Goal: Transaction & Acquisition: Purchase product/service

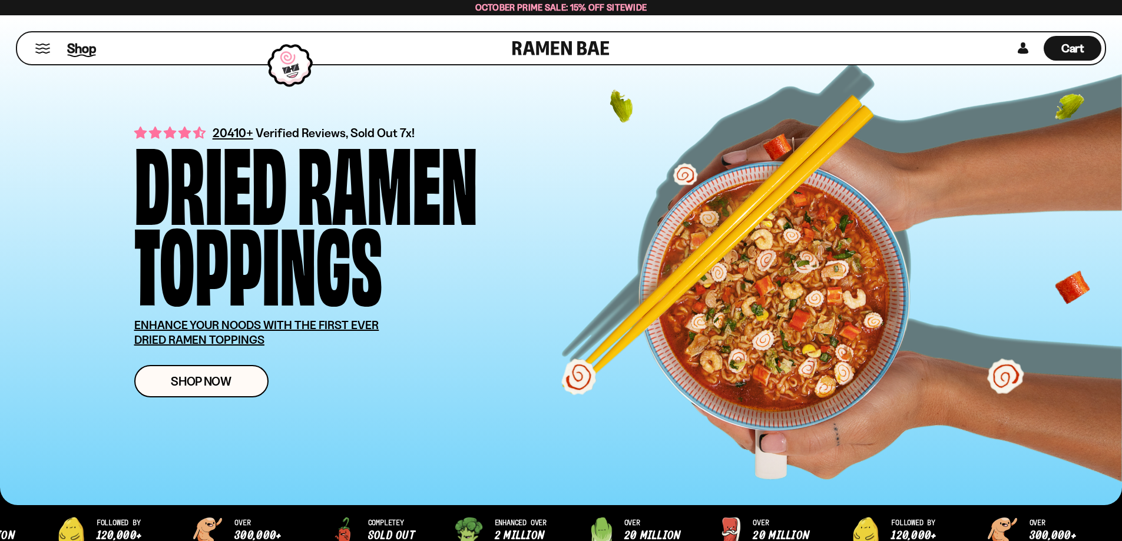
click at [87, 50] on span "Shop" at bounding box center [81, 48] width 29 height 18
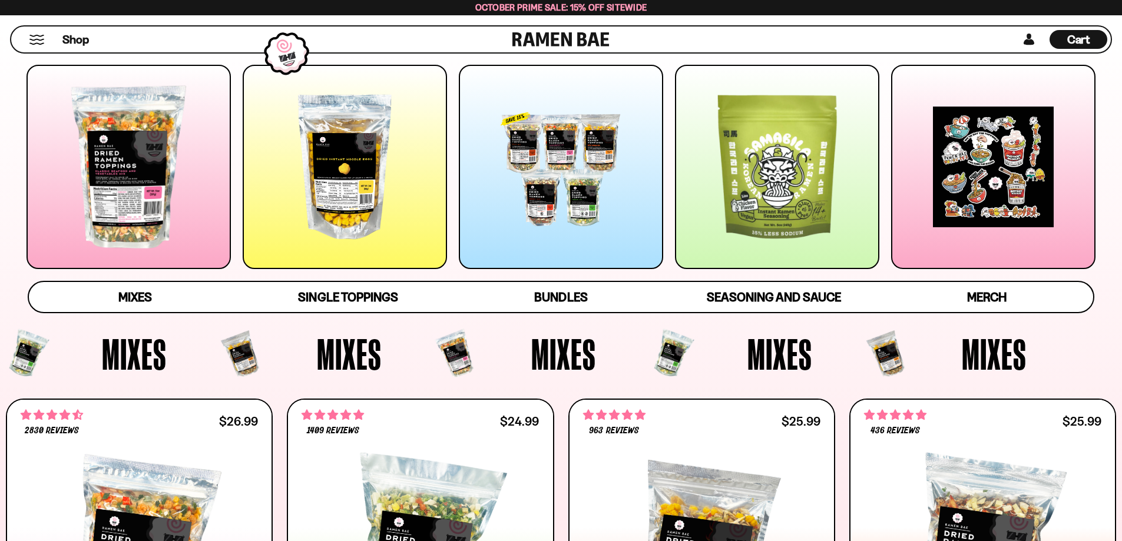
scroll to position [177, 0]
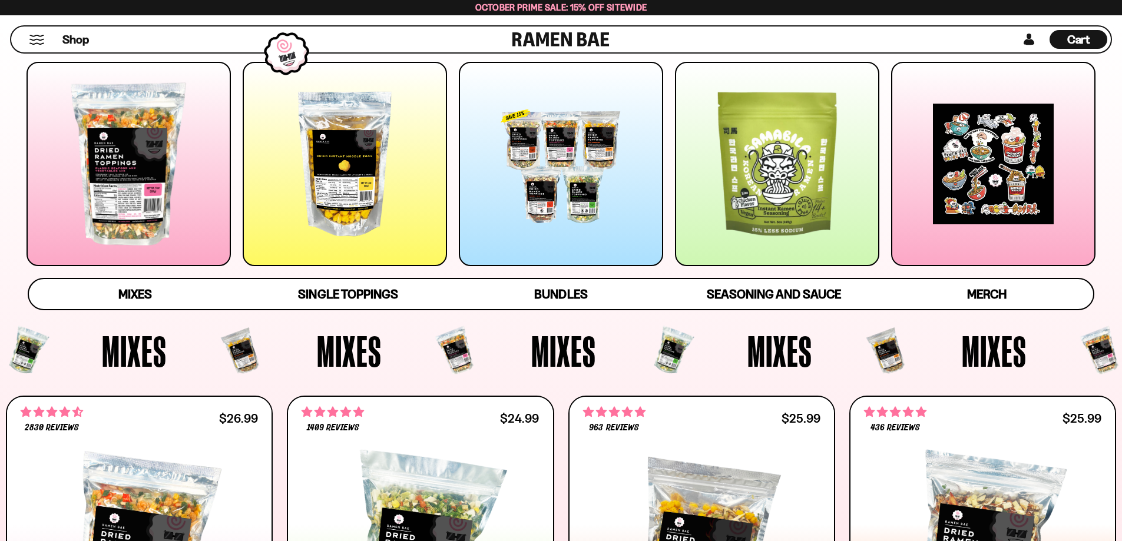
click at [562, 203] on div at bounding box center [561, 164] width 204 height 204
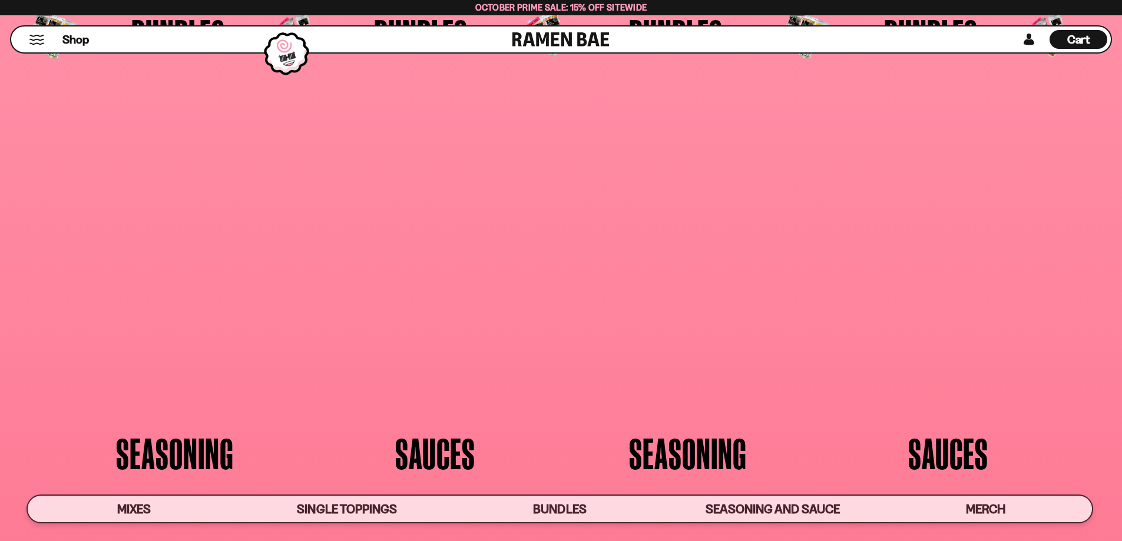
scroll to position [3075, 0]
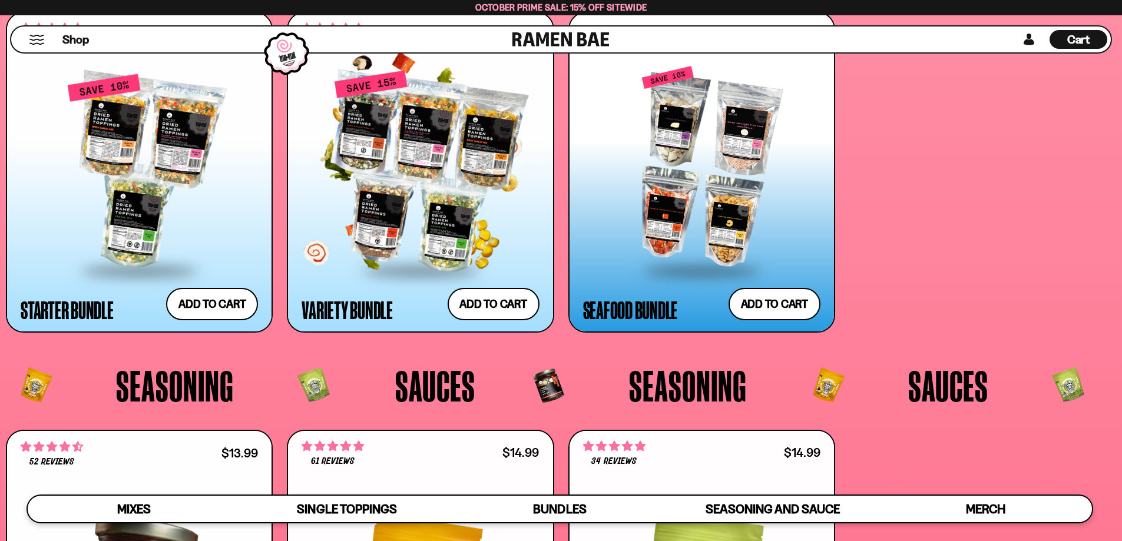
click at [412, 166] on div at bounding box center [420, 171] width 237 height 197
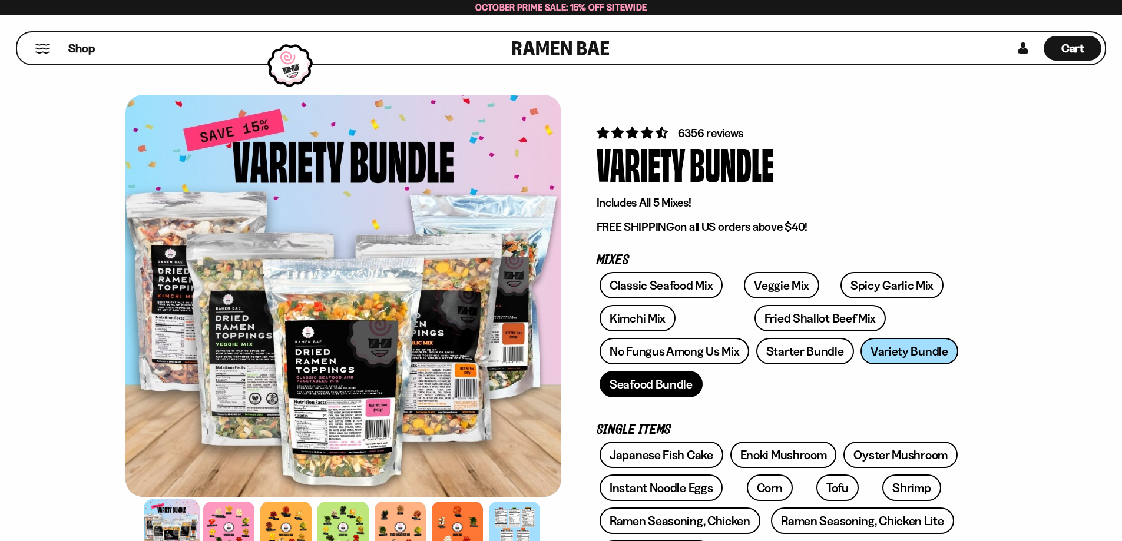
click at [650, 389] on link "Seafood Bundle" at bounding box center [651, 384] width 103 height 27
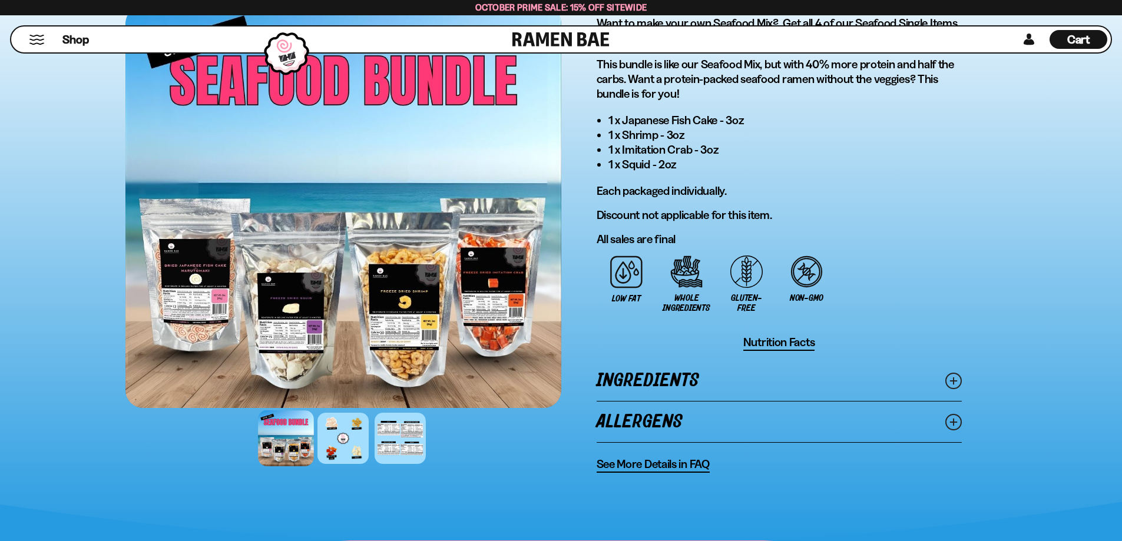
scroll to position [707, 0]
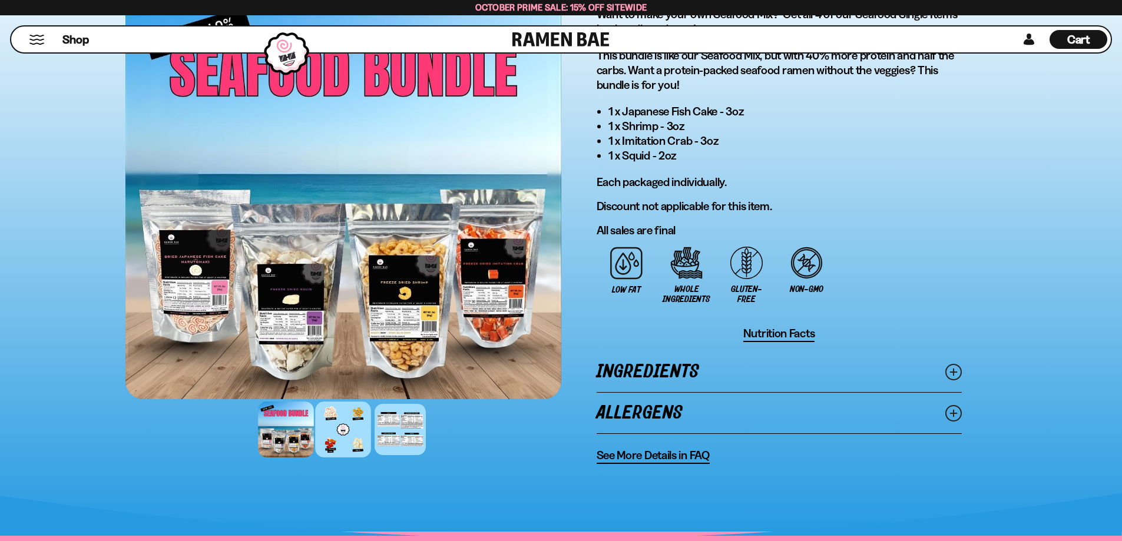
click at [342, 445] on div at bounding box center [343, 430] width 56 height 56
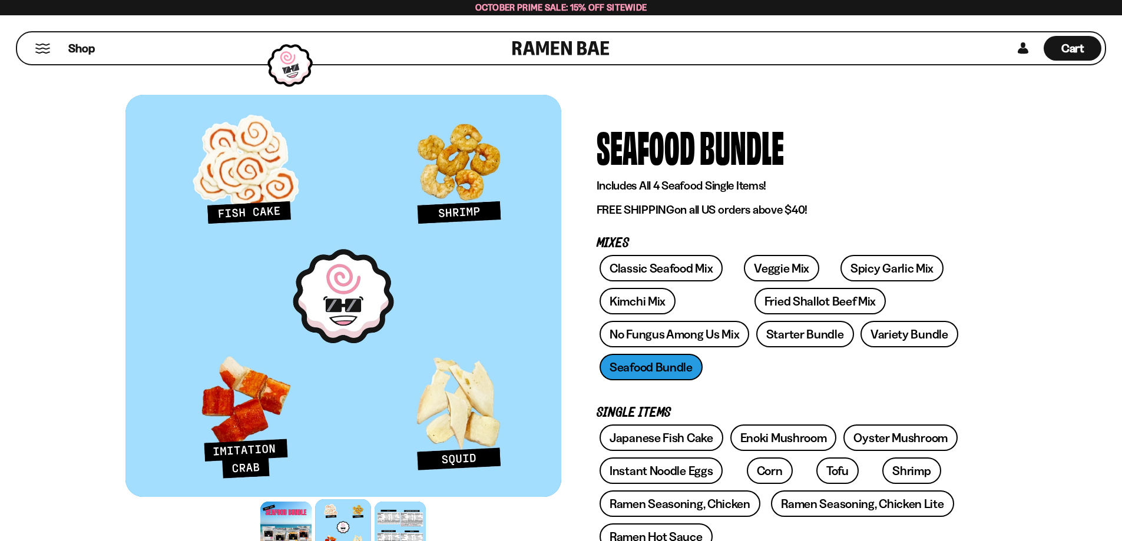
scroll to position [59, 0]
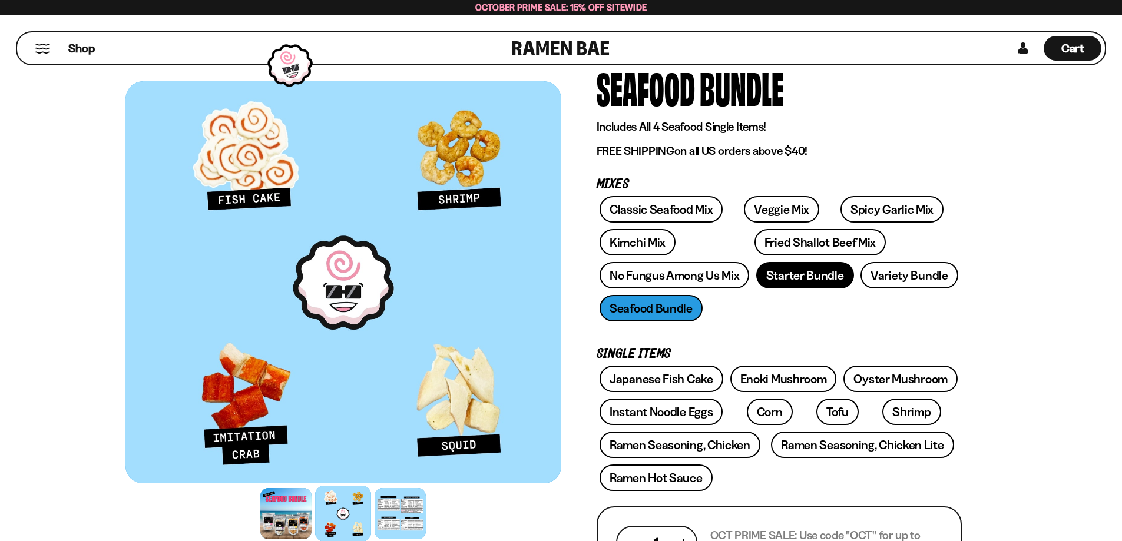
click at [803, 276] on link "Starter Bundle" at bounding box center [805, 275] width 98 height 27
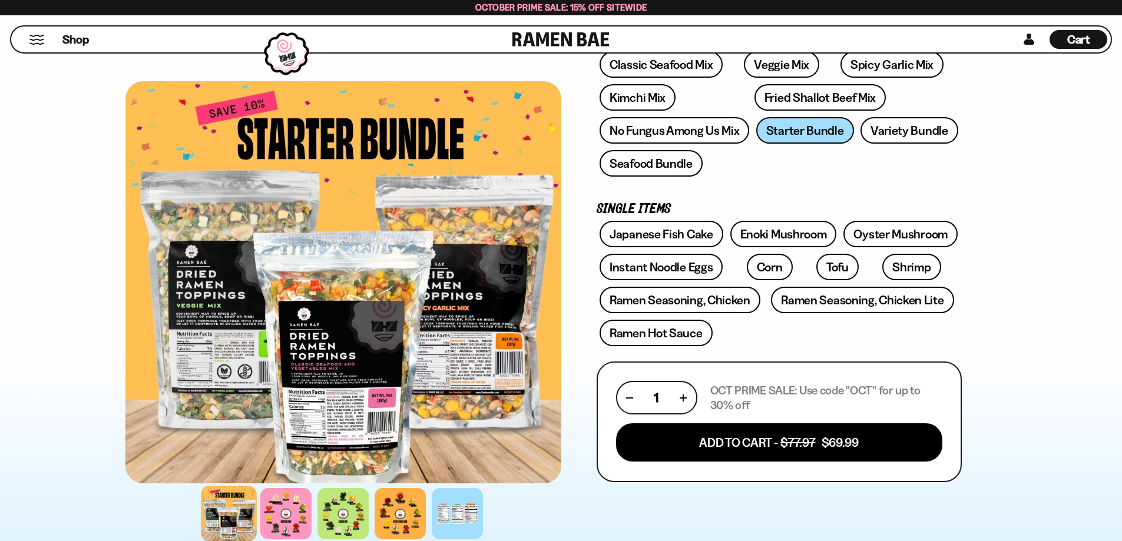
scroll to position [177, 0]
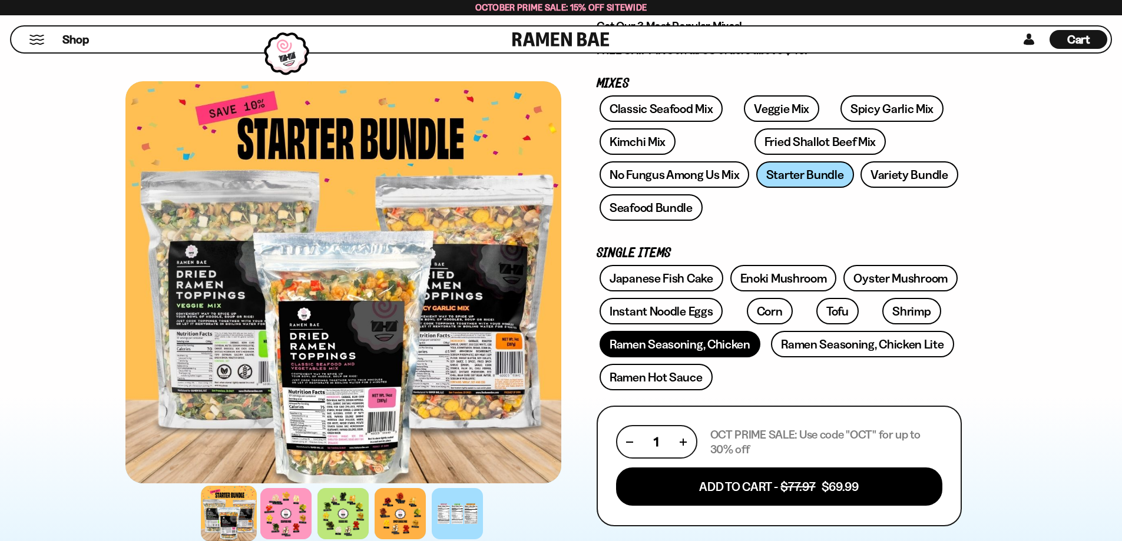
click at [688, 346] on link "Ramen Seasoning, Chicken" at bounding box center [680, 344] width 161 height 27
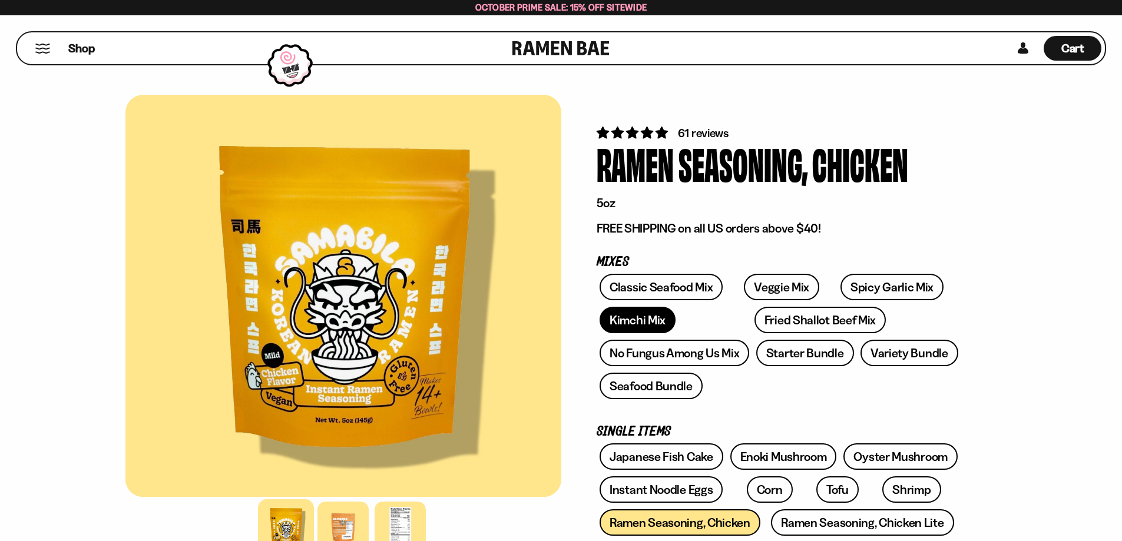
click at [616, 322] on link "Kimchi Mix" at bounding box center [638, 320] width 76 height 27
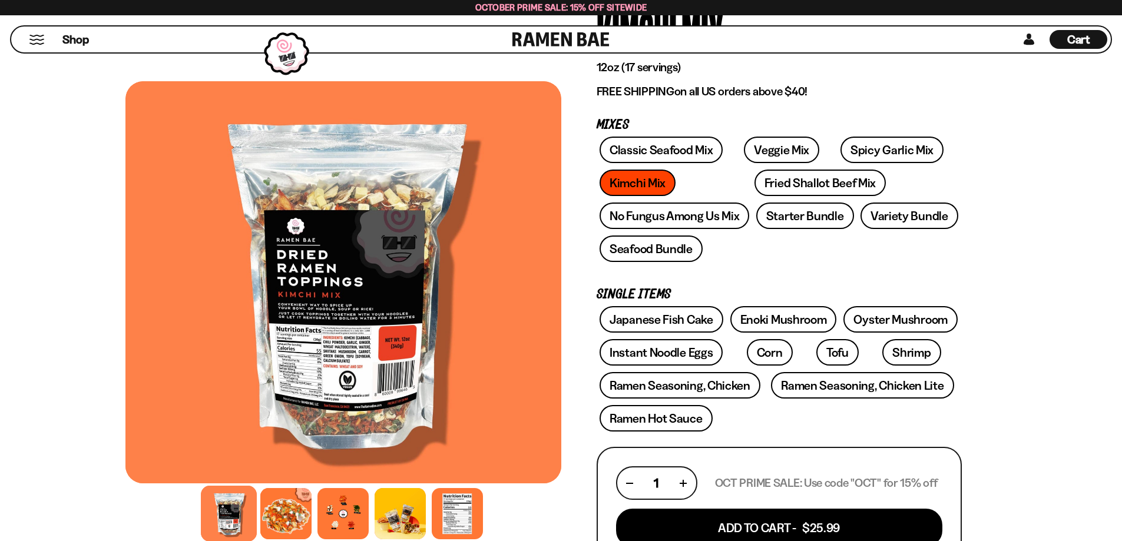
scroll to position [118, 0]
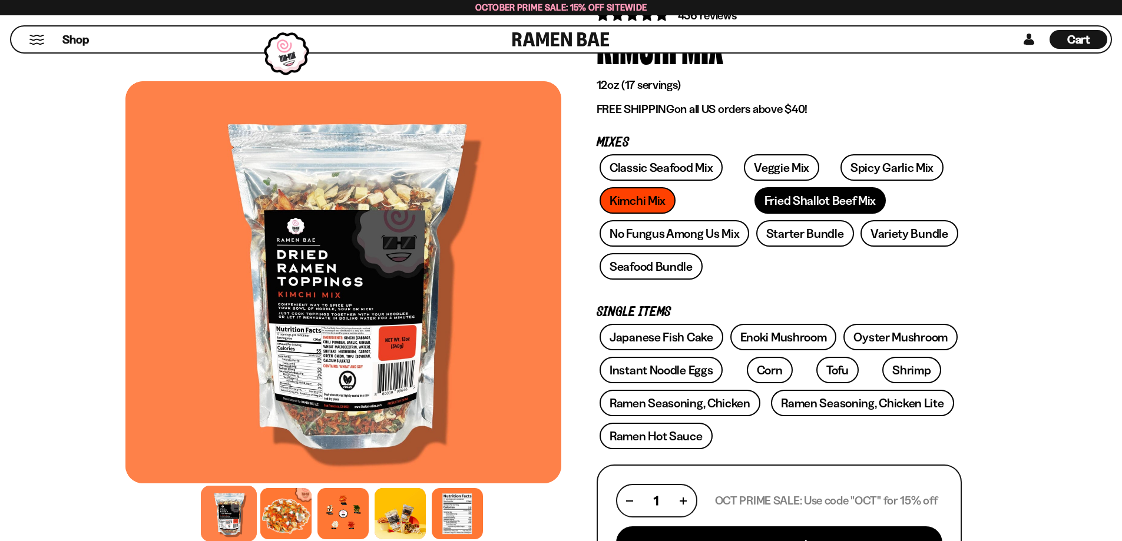
click at [769, 204] on link "Fried Shallot Beef Mix" at bounding box center [819, 200] width 131 height 27
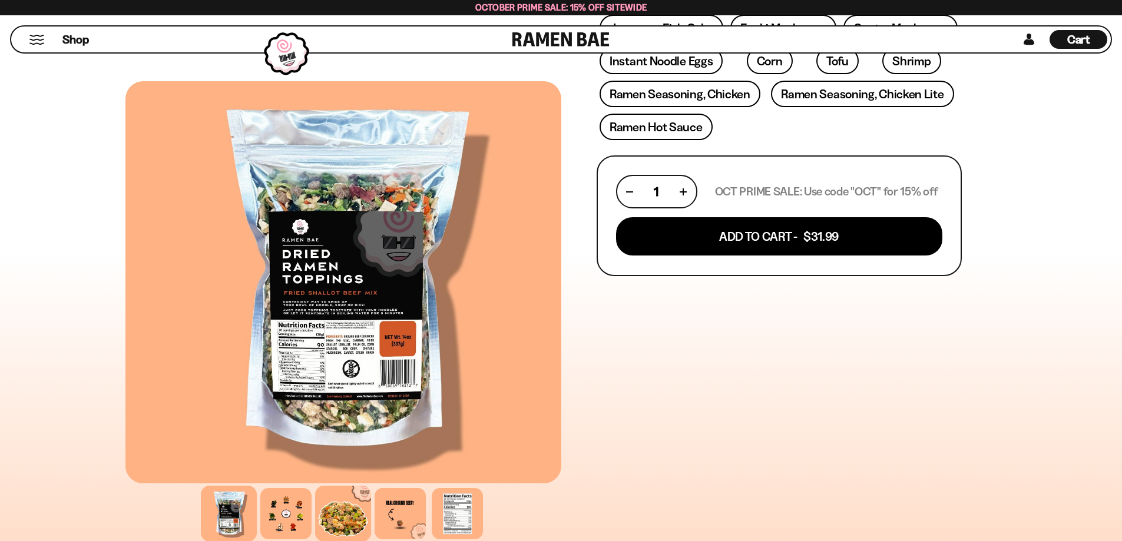
scroll to position [471, 0]
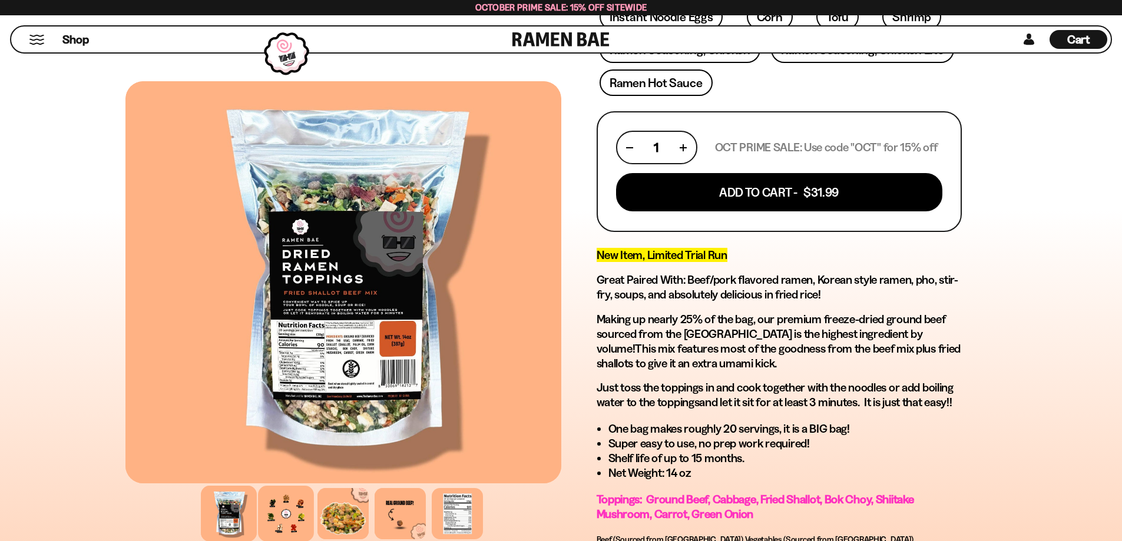
click at [282, 518] on div at bounding box center [286, 514] width 56 height 56
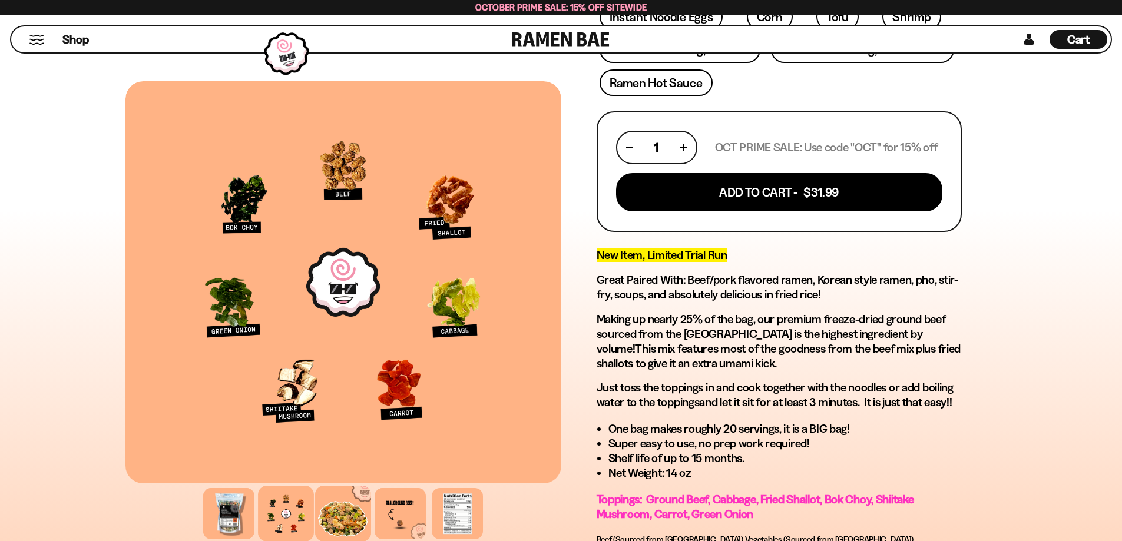
click at [336, 519] on div at bounding box center [343, 514] width 56 height 56
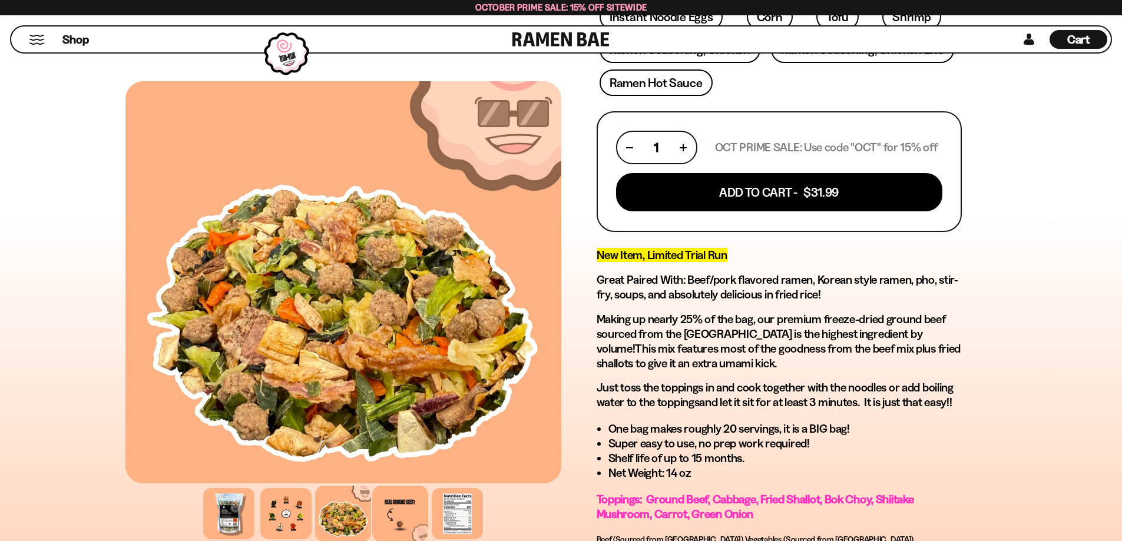
click at [396, 516] on div at bounding box center [400, 514] width 56 height 56
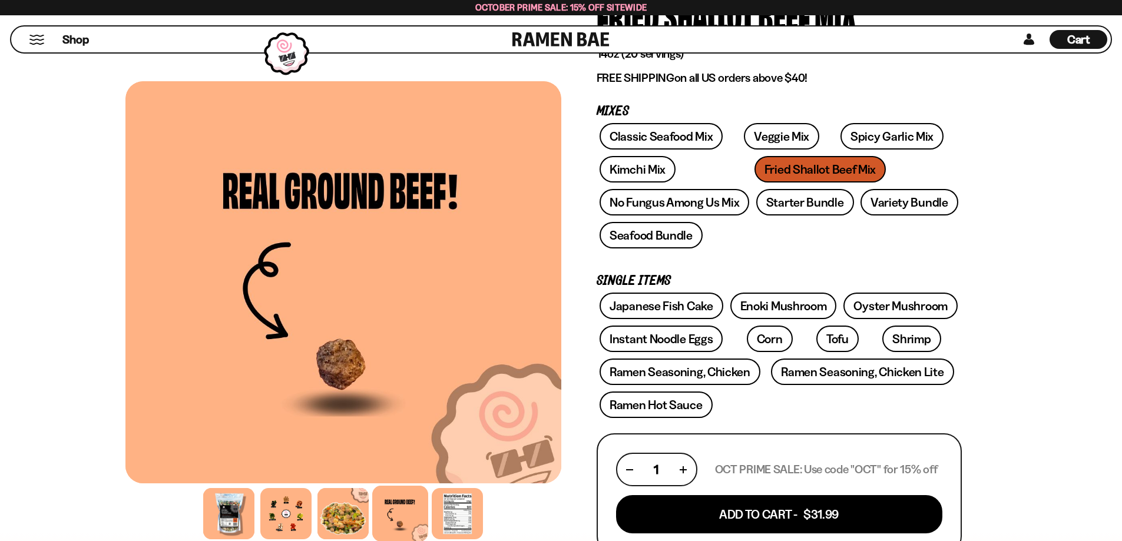
scroll to position [177, 0]
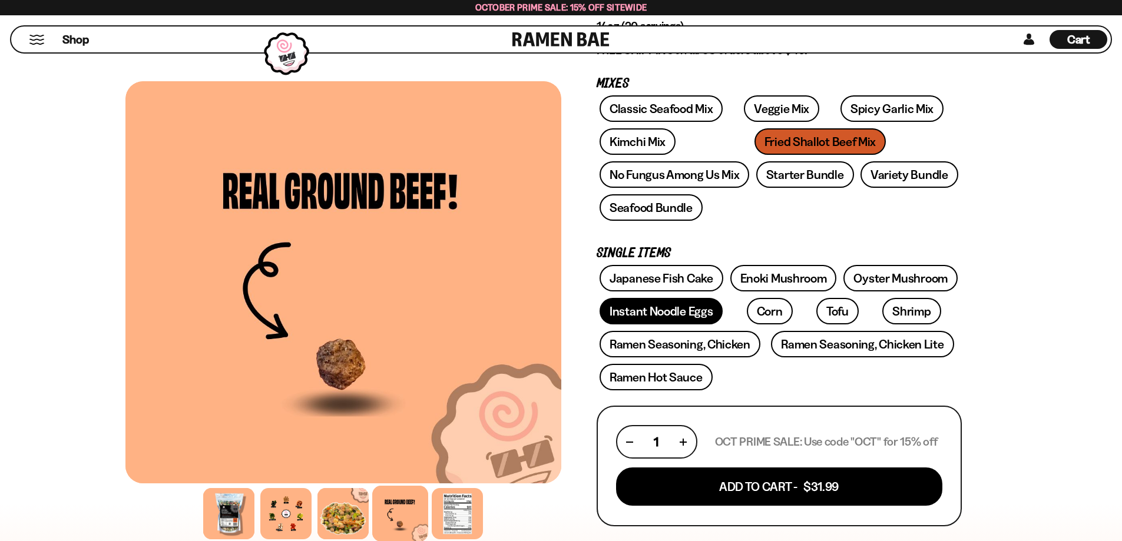
click at [660, 315] on link "Instant Noodle Eggs" at bounding box center [661, 311] width 123 height 27
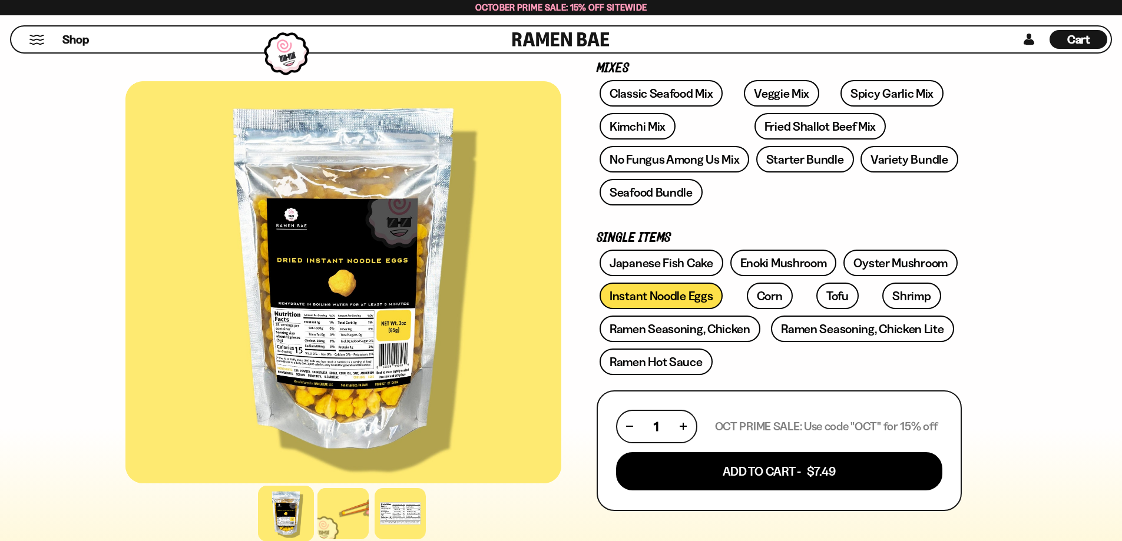
scroll to position [177, 0]
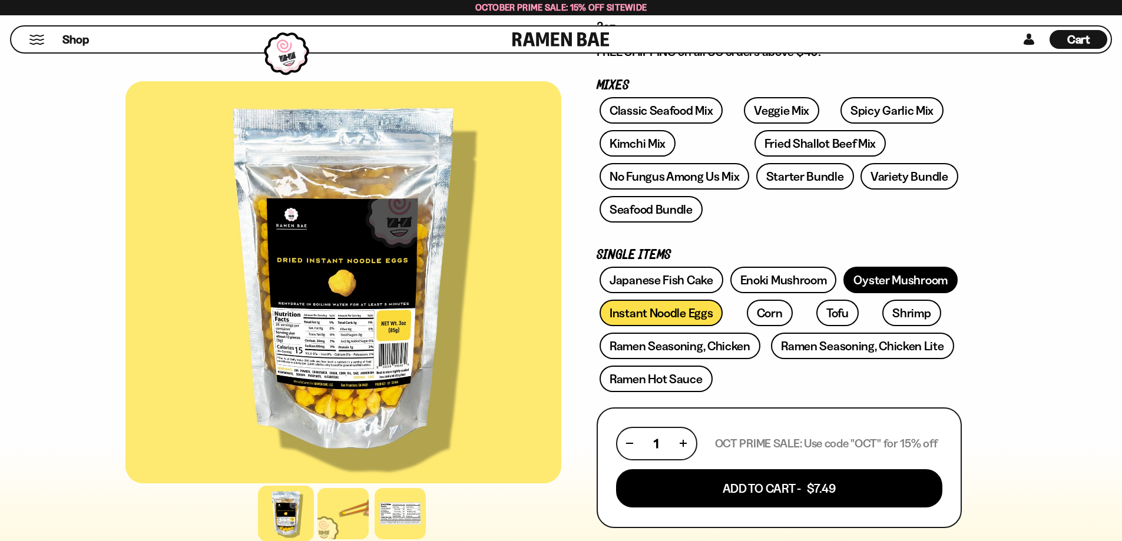
click at [886, 284] on link "Oyster Mushroom" at bounding box center [900, 280] width 114 height 27
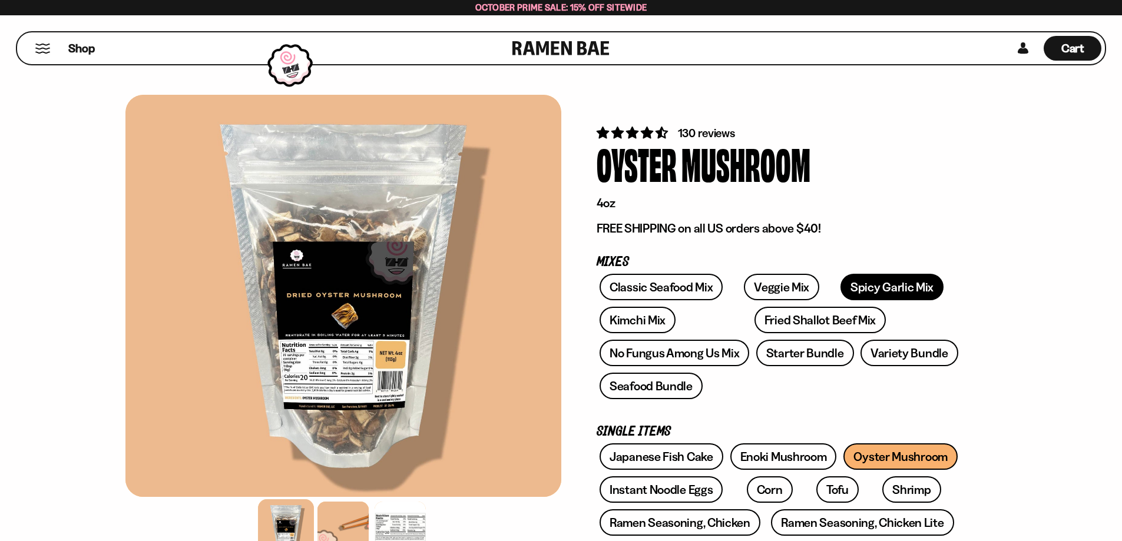
click at [870, 293] on link "Spicy Garlic Mix" at bounding box center [891, 287] width 103 height 27
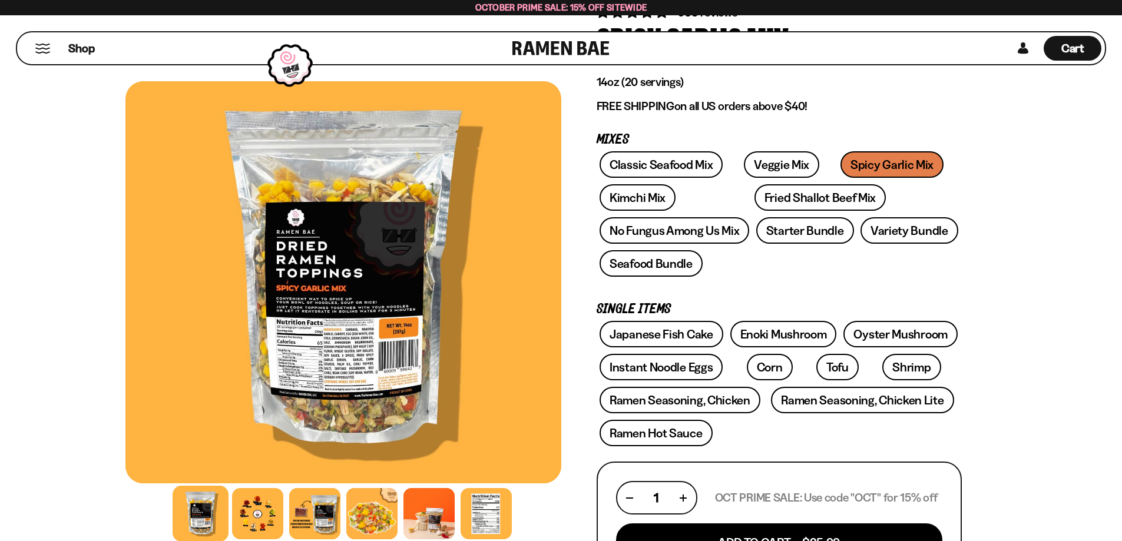
scroll to position [177, 0]
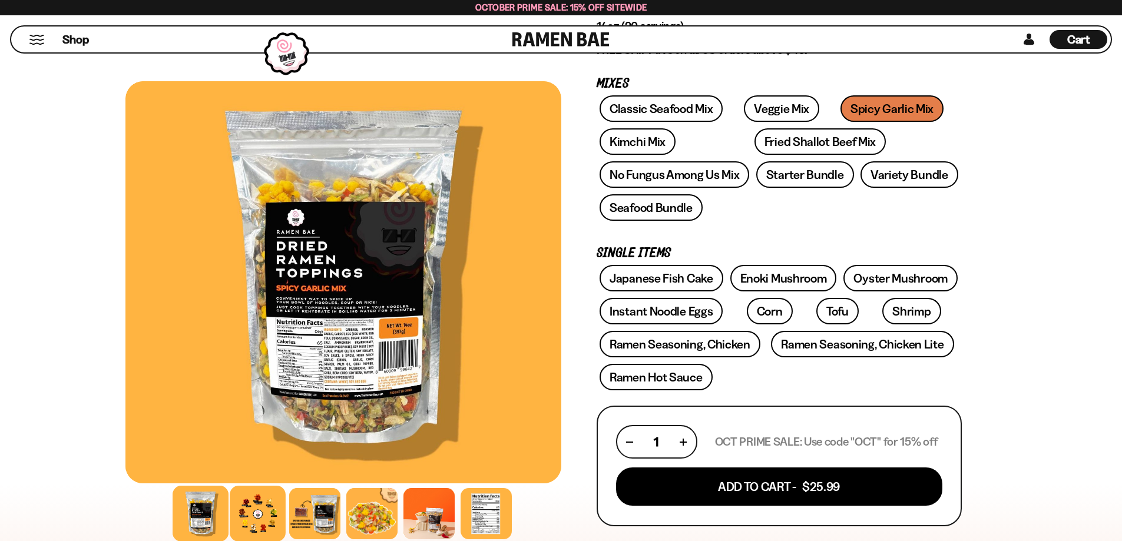
click at [251, 517] on div at bounding box center [258, 514] width 56 height 56
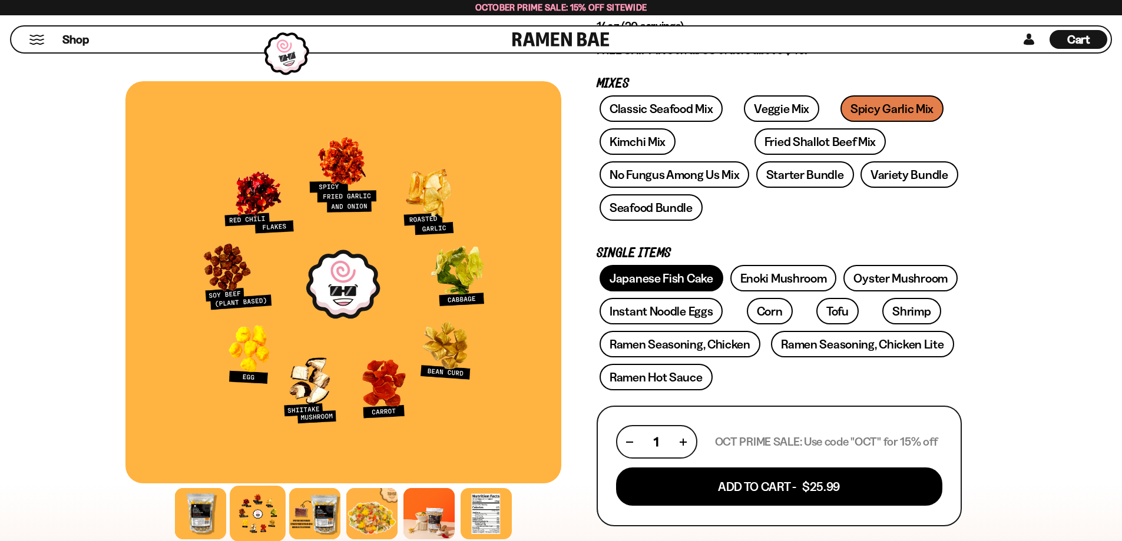
click at [664, 282] on link "Japanese Fish Cake" at bounding box center [662, 278] width 124 height 27
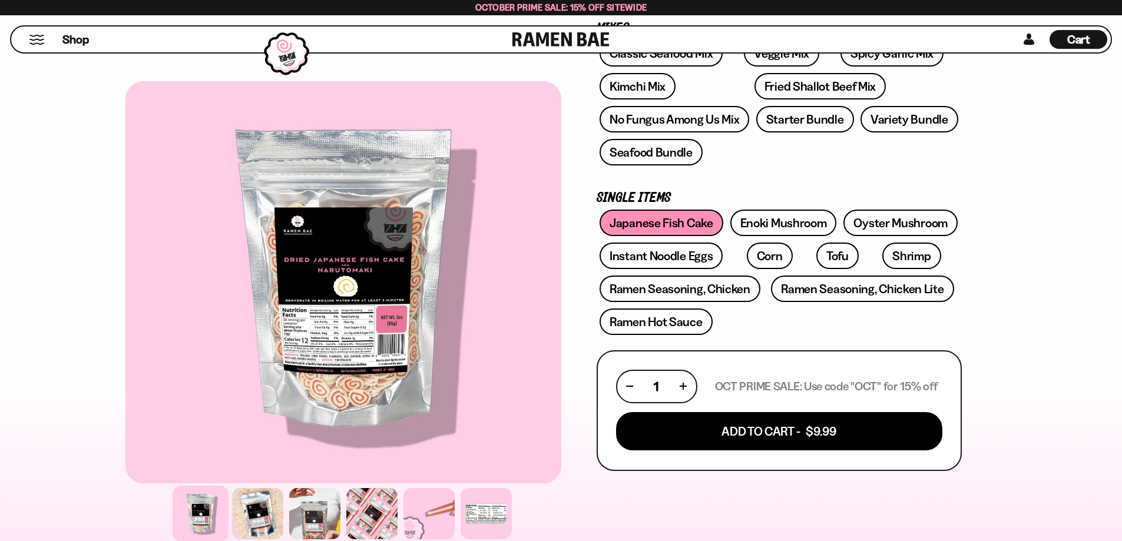
scroll to position [236, 0]
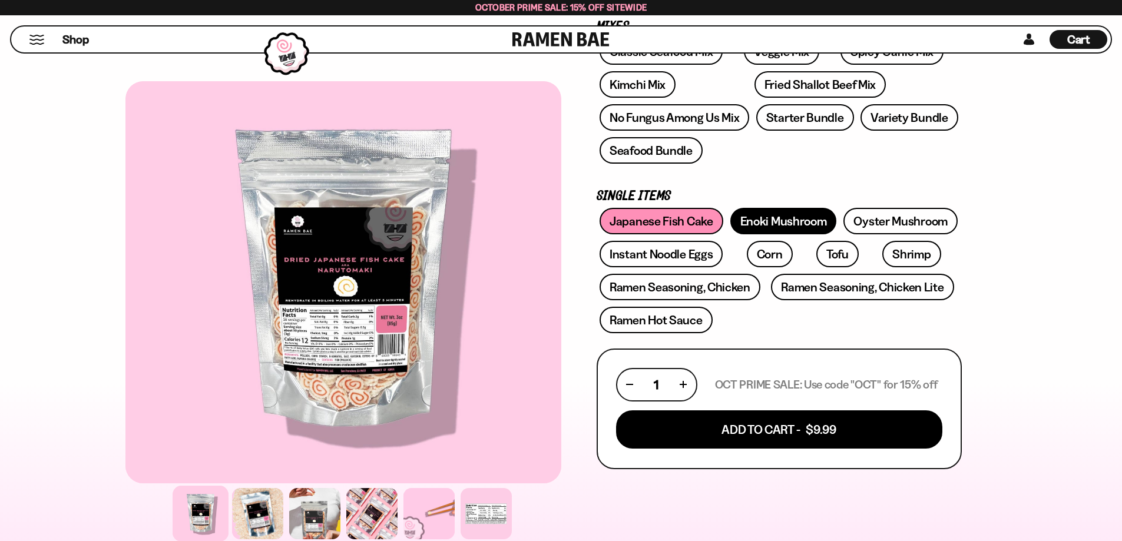
click at [794, 226] on link "Enoki Mushroom" at bounding box center [783, 221] width 107 height 27
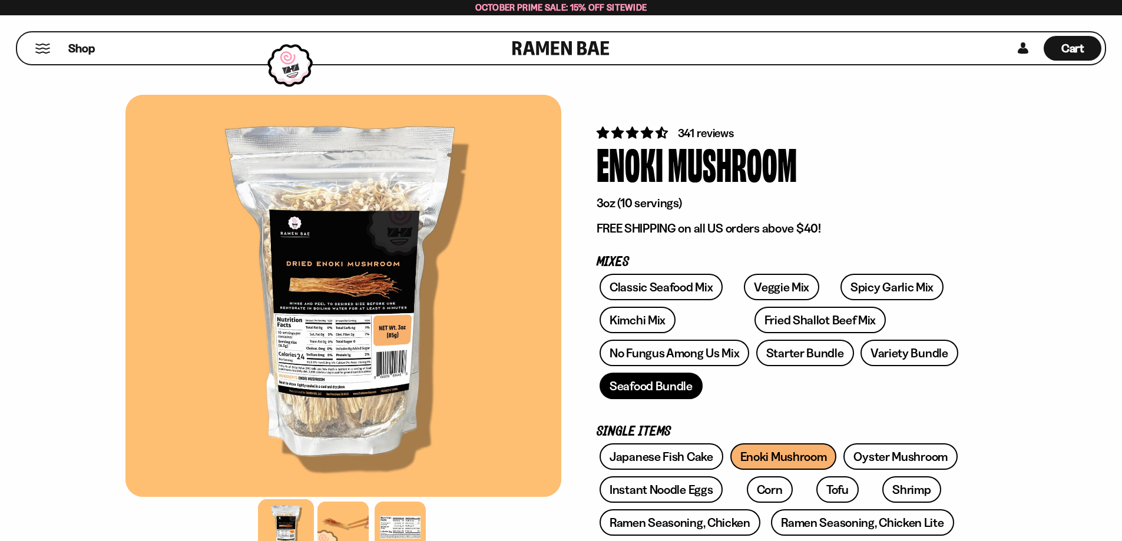
click at [637, 386] on link "Seafood Bundle" at bounding box center [651, 386] width 103 height 27
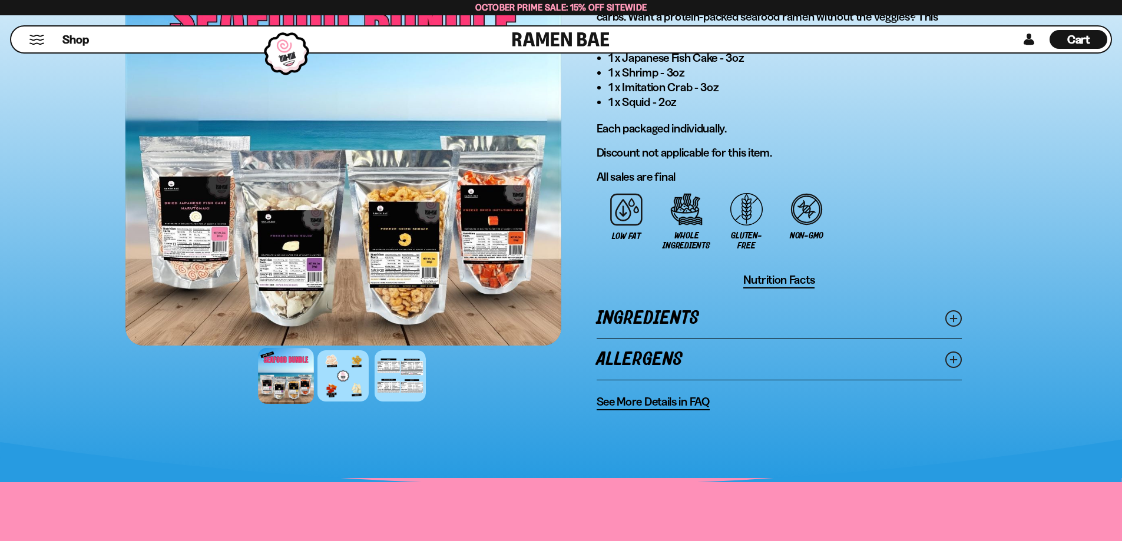
scroll to position [766, 0]
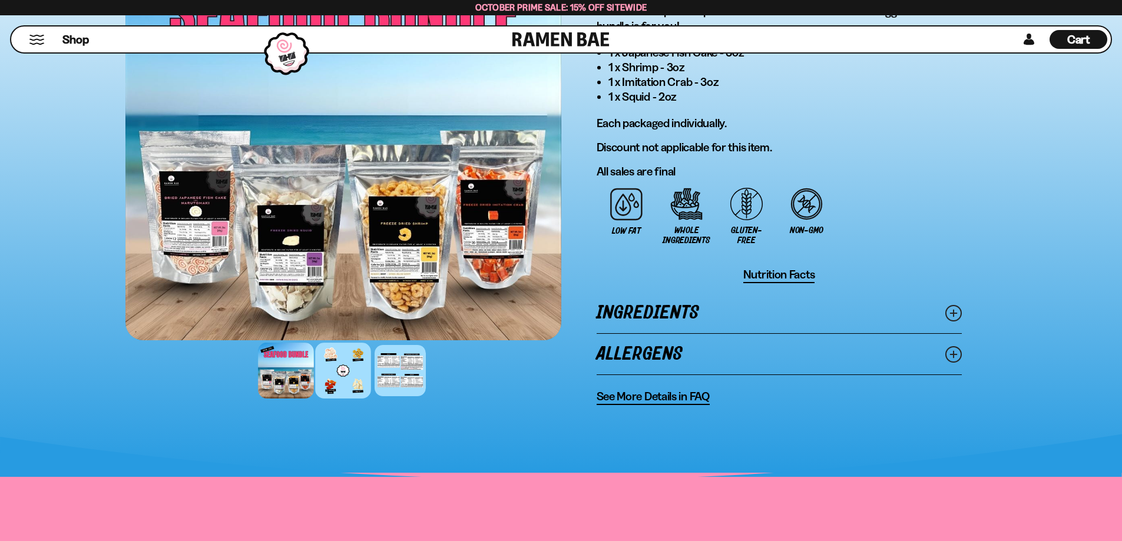
click at [333, 389] on div at bounding box center [343, 371] width 56 height 56
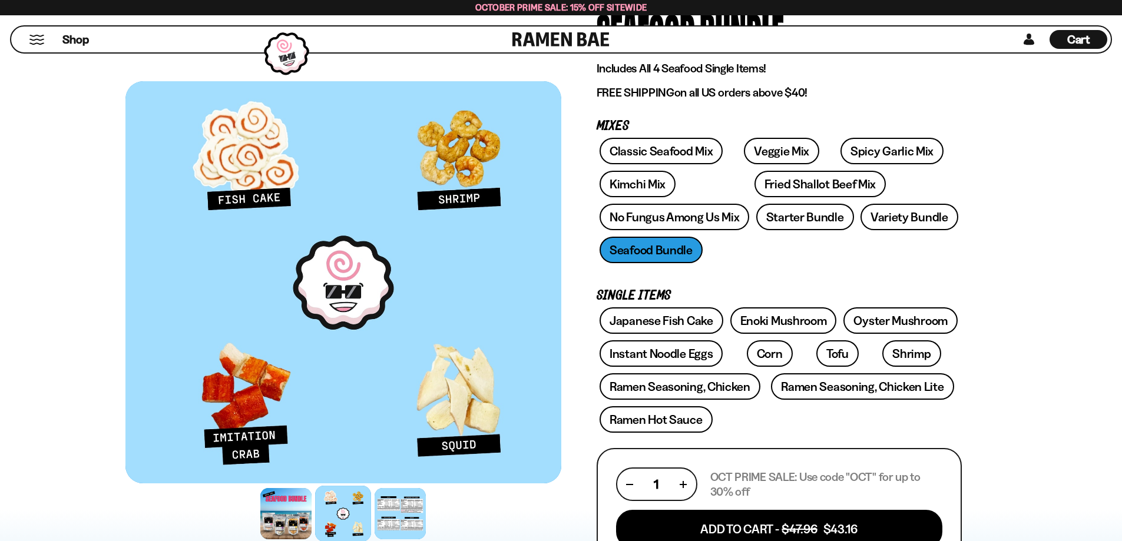
scroll to position [118, 0]
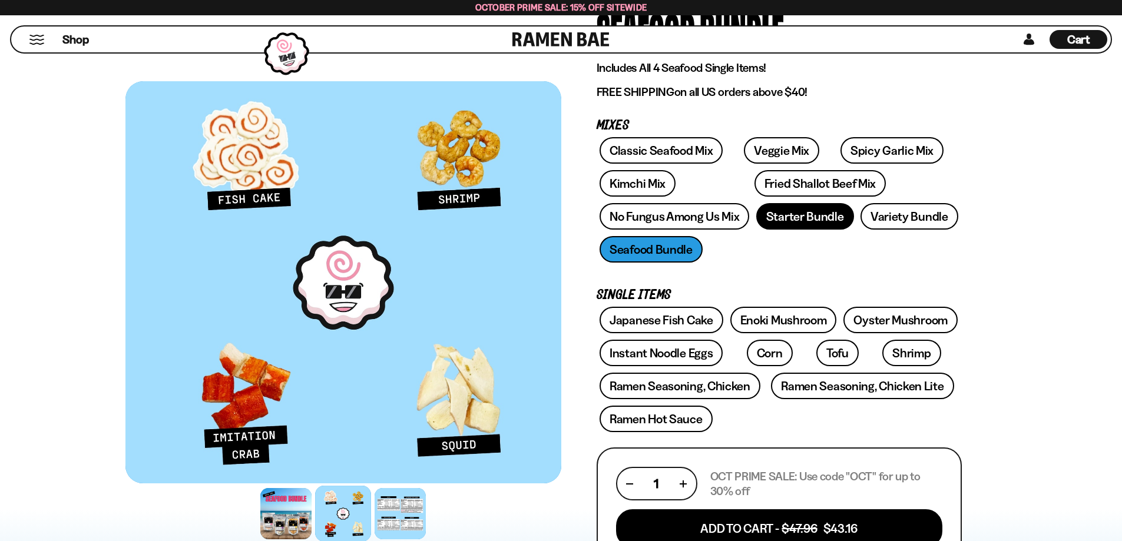
click at [809, 224] on link "Starter Bundle" at bounding box center [805, 216] width 98 height 27
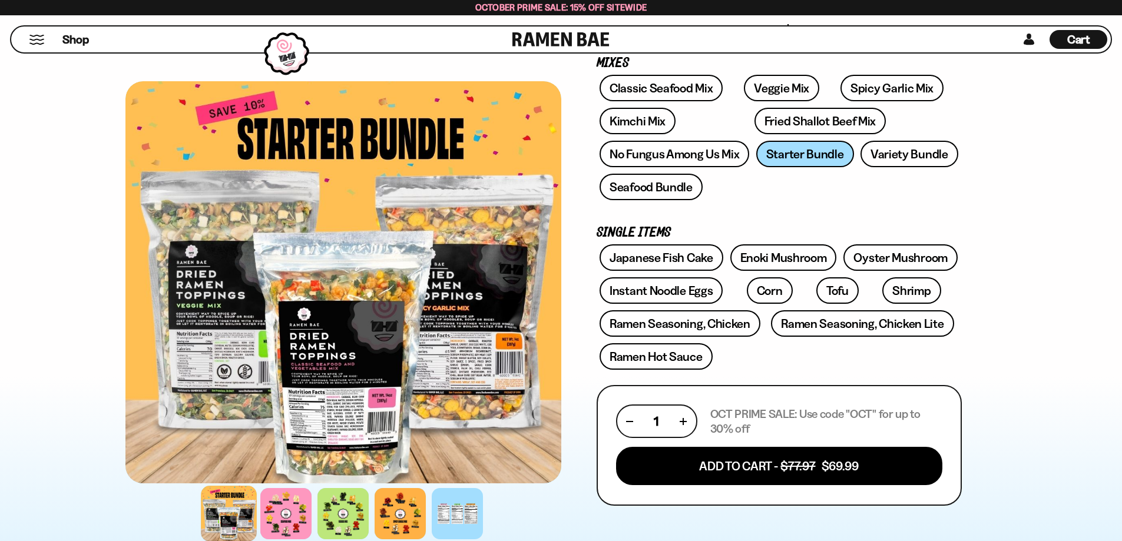
scroll to position [177, 0]
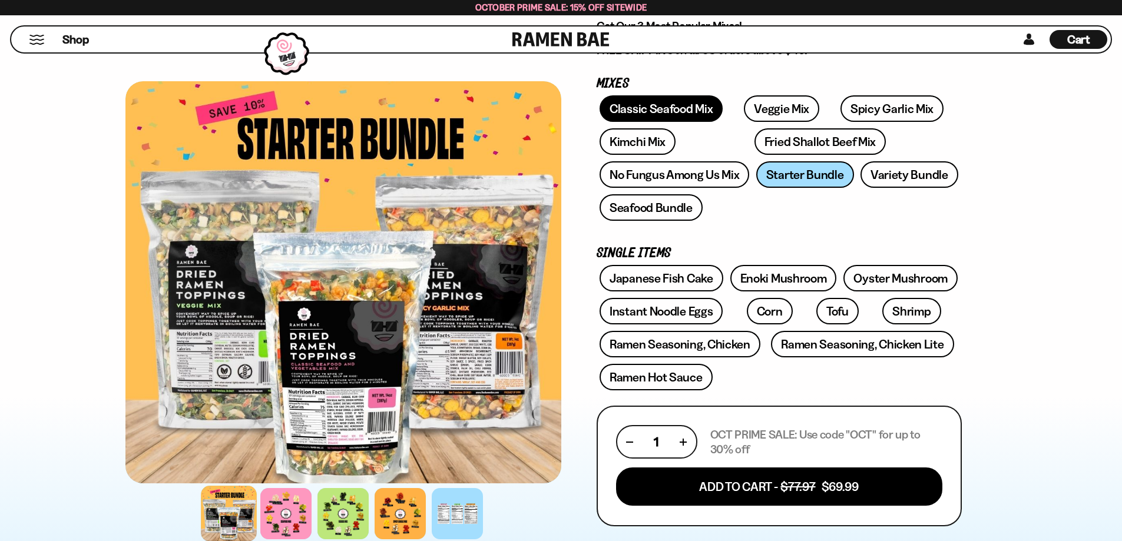
click at [653, 112] on link "Classic Seafood Mix" at bounding box center [661, 108] width 123 height 27
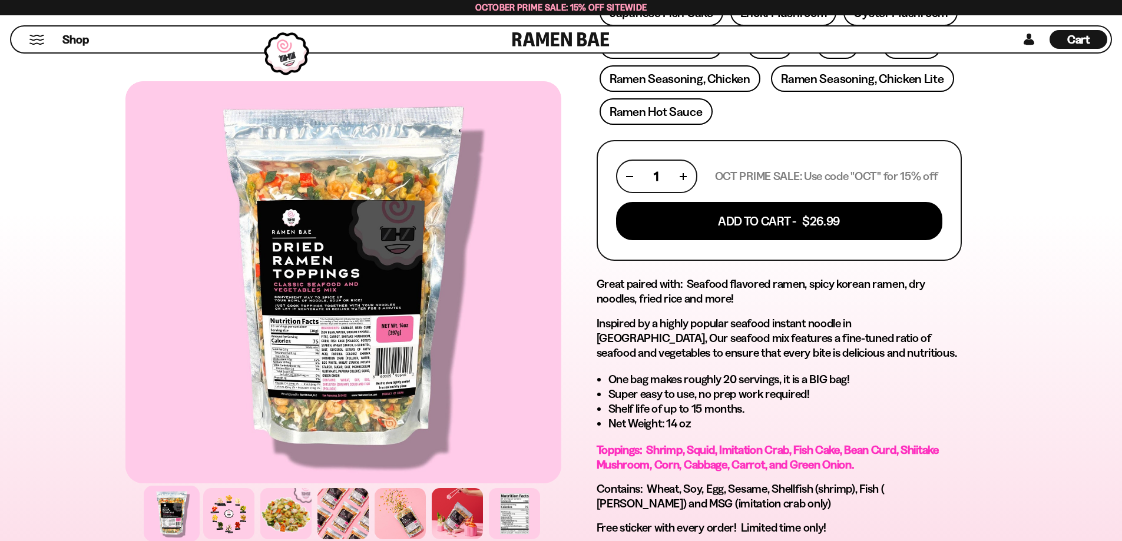
scroll to position [471, 0]
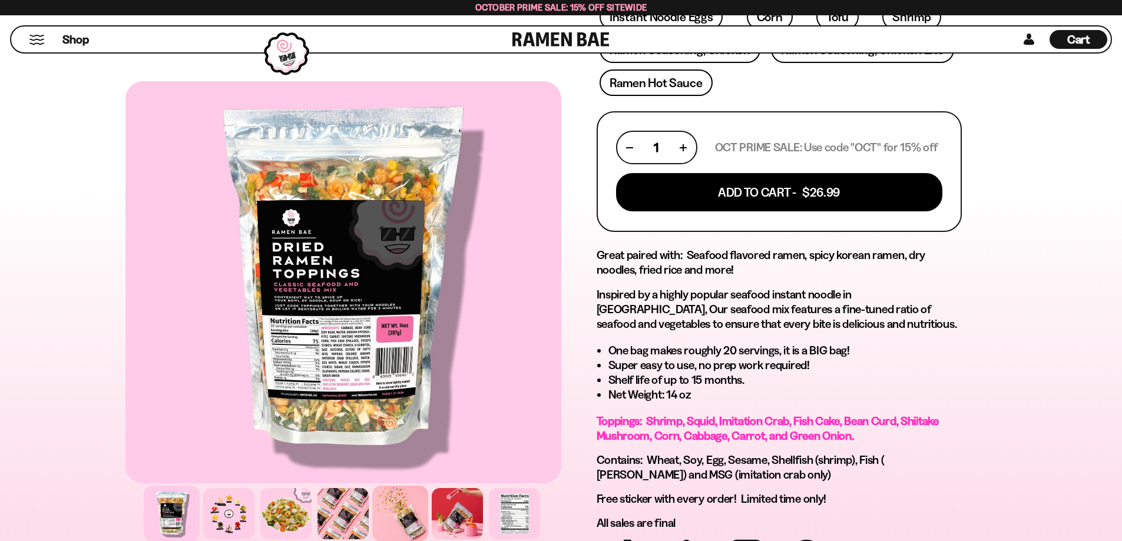
click at [402, 515] on div at bounding box center [400, 514] width 56 height 56
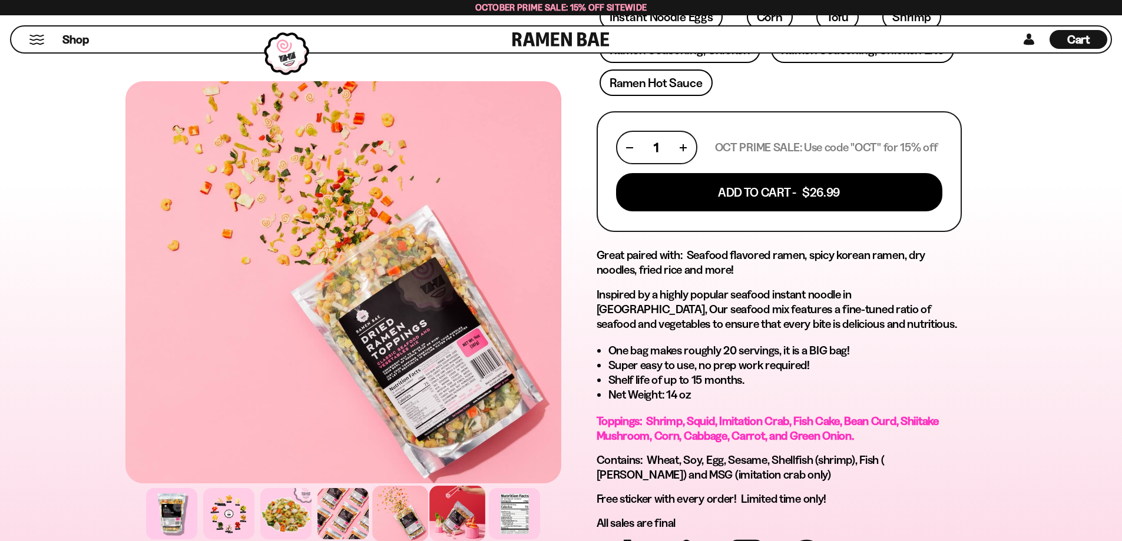
click at [461, 519] on div at bounding box center [457, 514] width 56 height 56
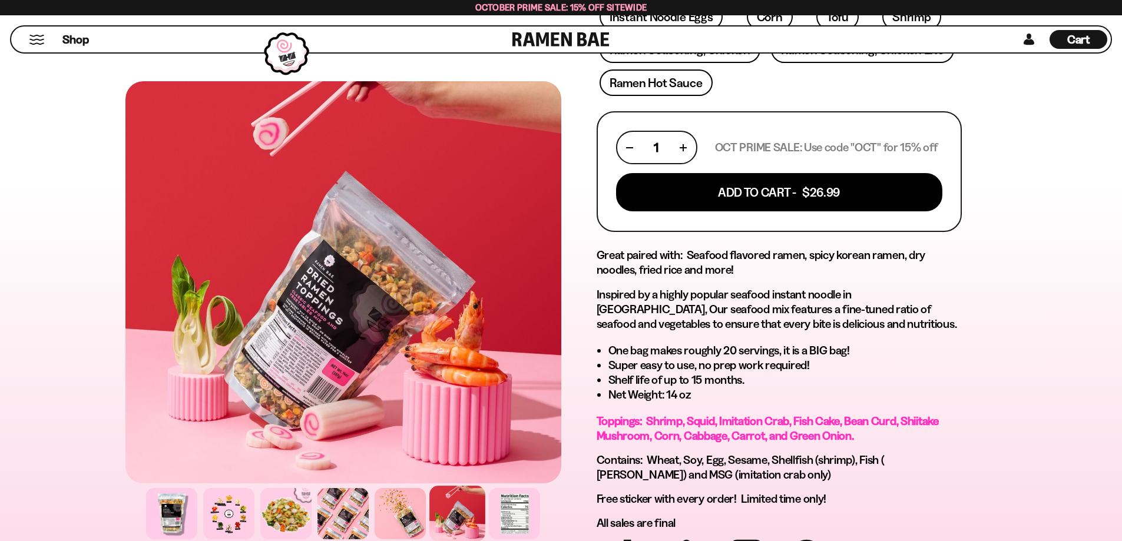
scroll to position [530, 0]
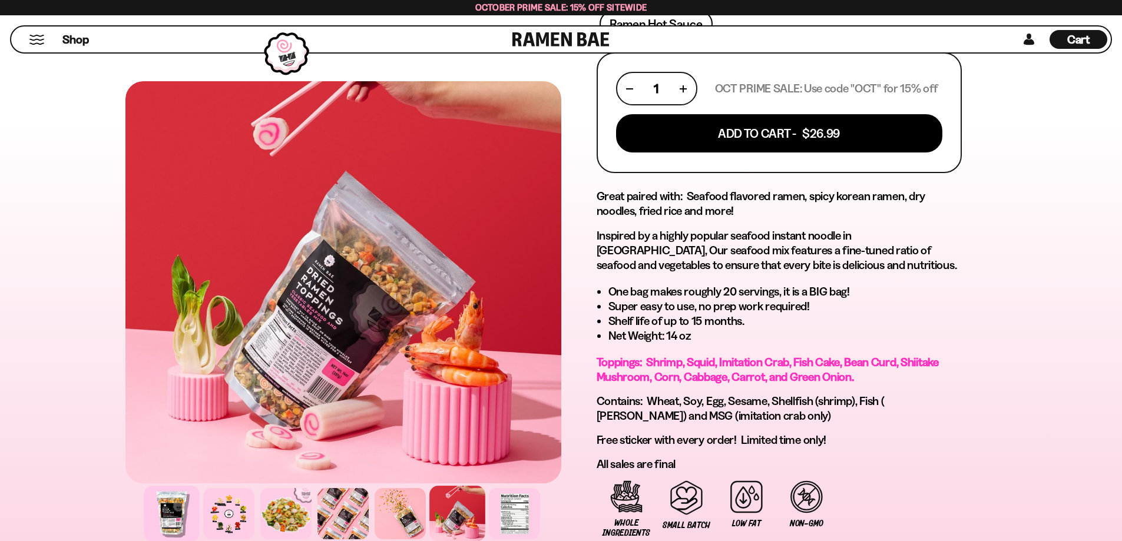
click at [171, 523] on div at bounding box center [172, 514] width 56 height 56
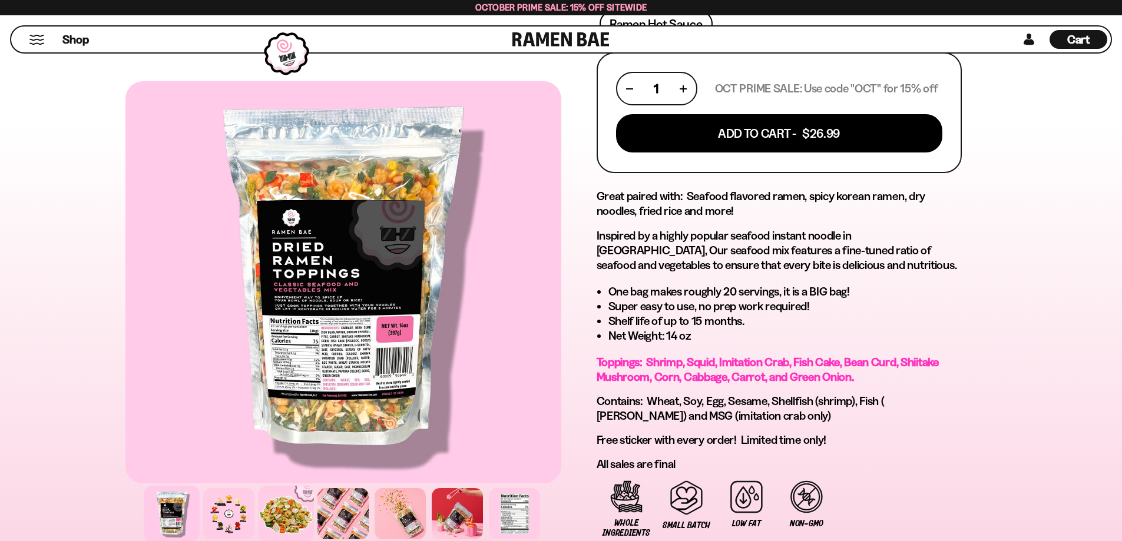
click at [282, 517] on div at bounding box center [286, 514] width 56 height 56
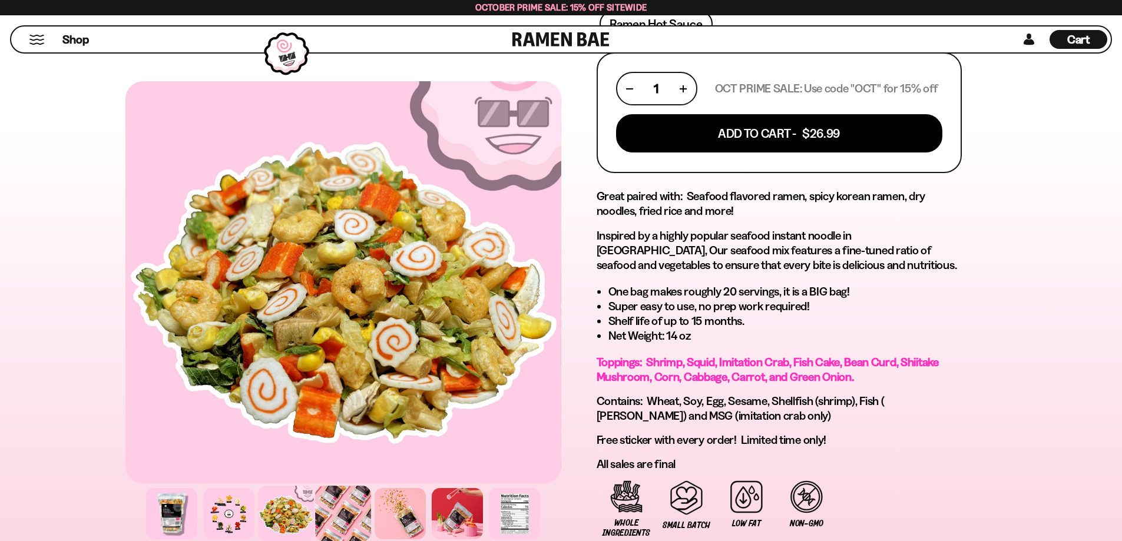
click at [343, 518] on div at bounding box center [343, 514] width 56 height 56
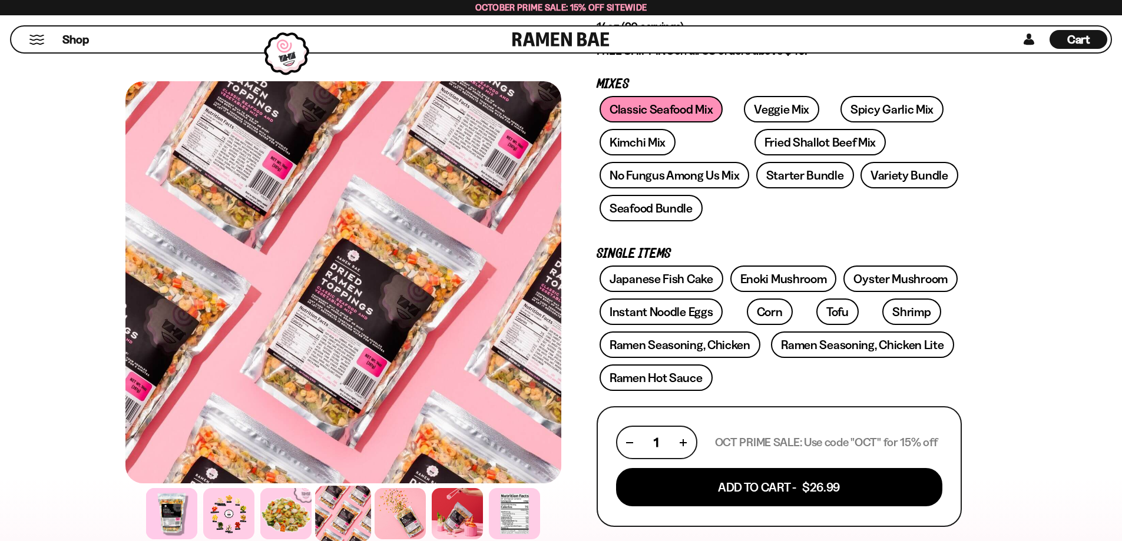
scroll to position [177, 0]
click at [650, 213] on link "Seafood Bundle" at bounding box center [651, 207] width 103 height 27
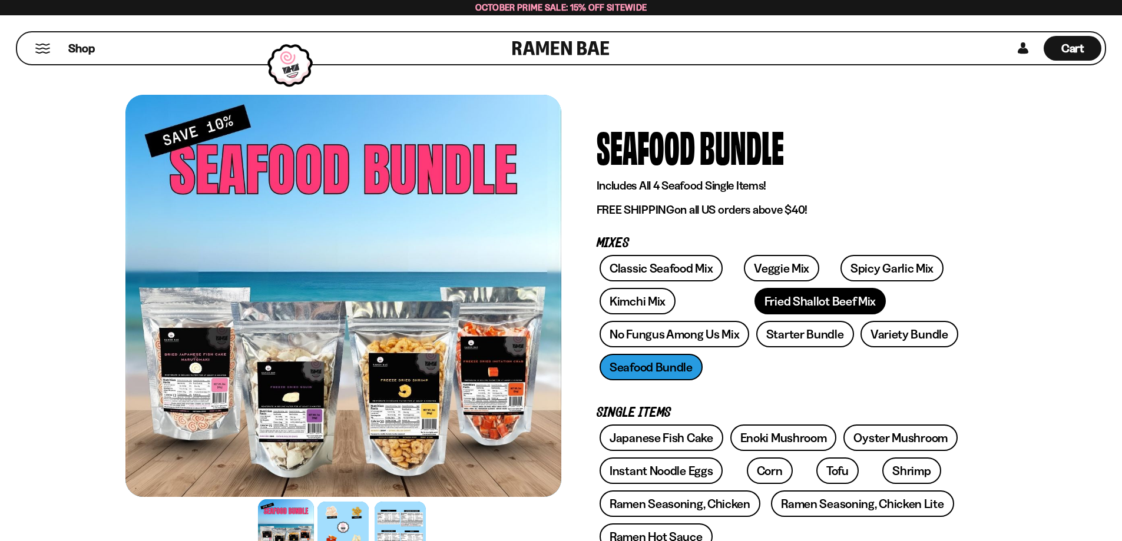
click at [754, 303] on link "Fried Shallot Beef Mix" at bounding box center [819, 301] width 131 height 27
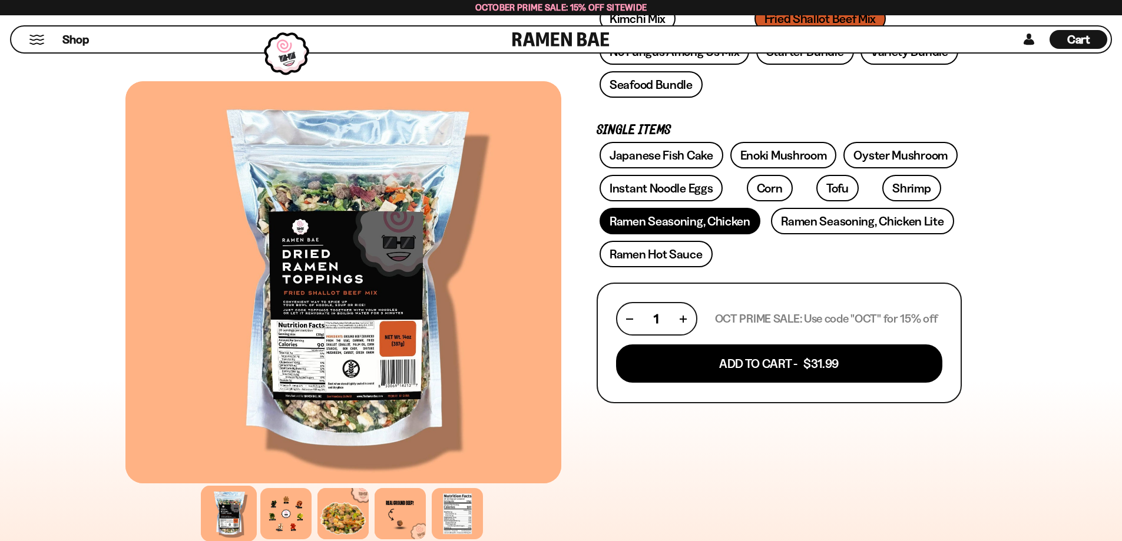
scroll to position [353, 0]
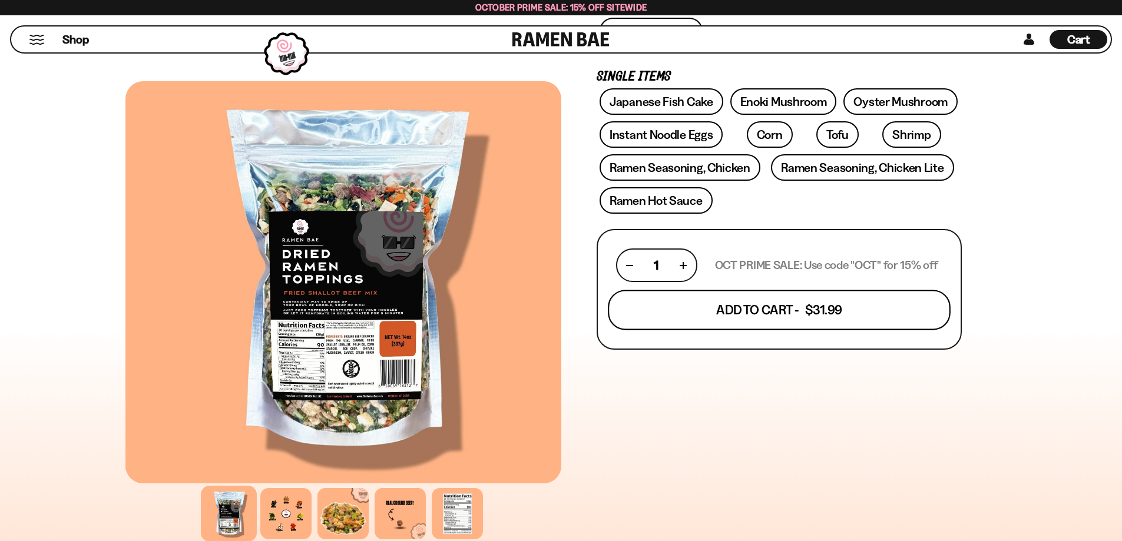
click at [753, 310] on button "Add To Cart - $31.99" at bounding box center [779, 310] width 343 height 40
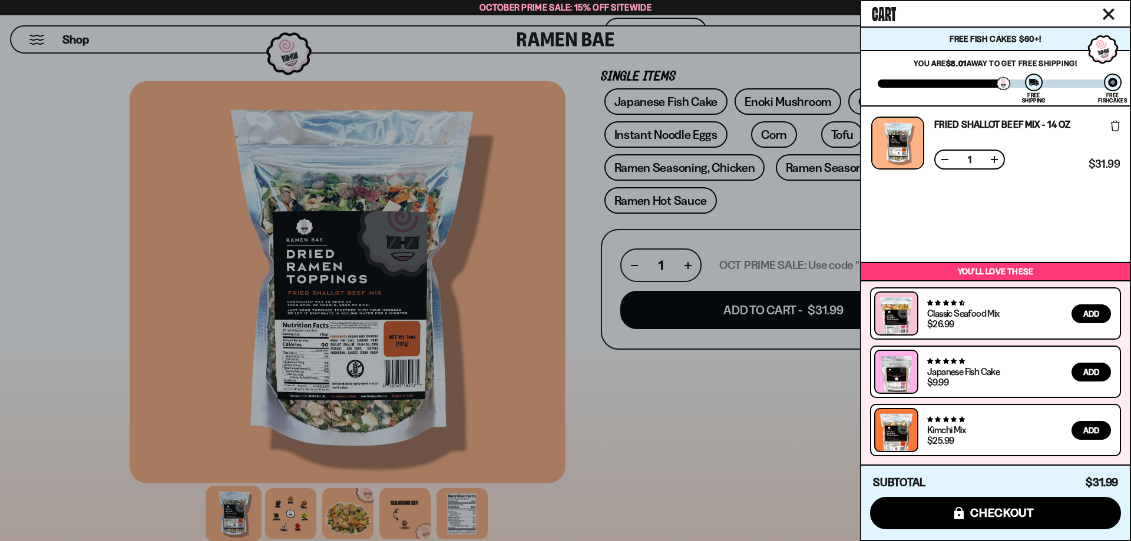
click at [1085, 316] on span "Add" at bounding box center [1091, 314] width 16 height 8
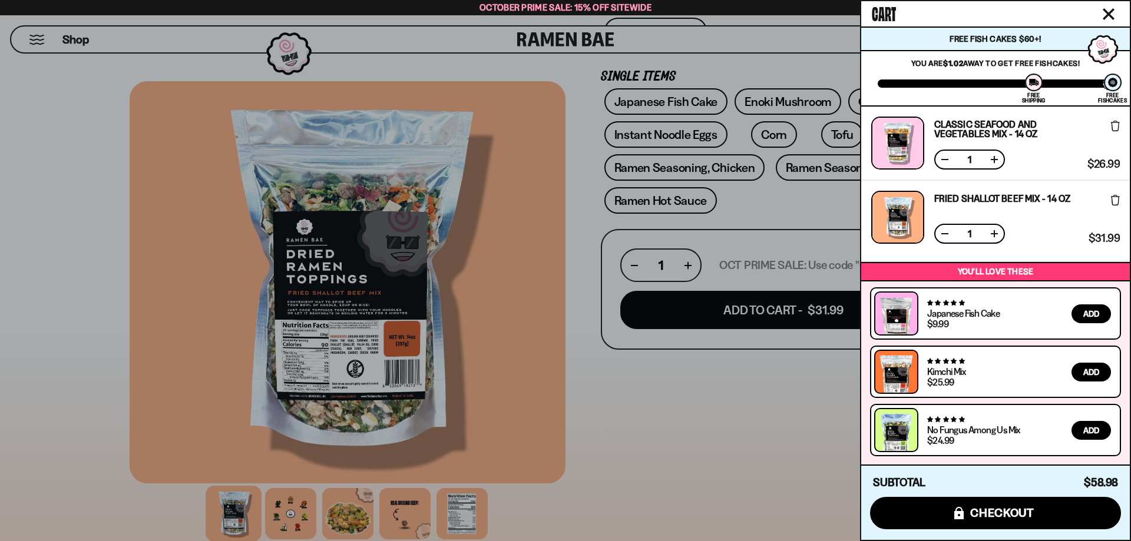
click at [766, 433] on div at bounding box center [565, 270] width 1131 height 541
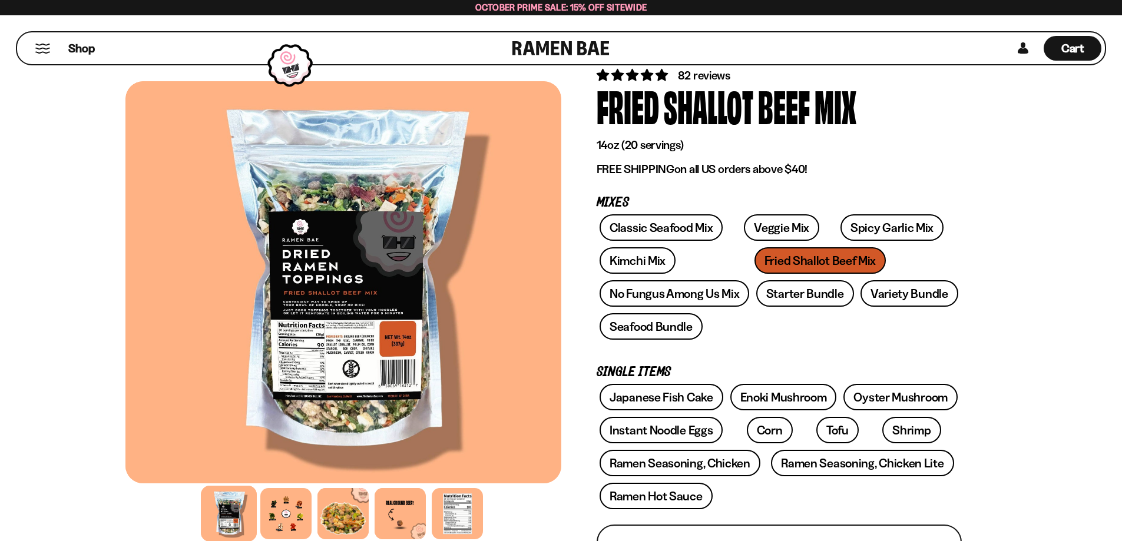
scroll to position [0, 0]
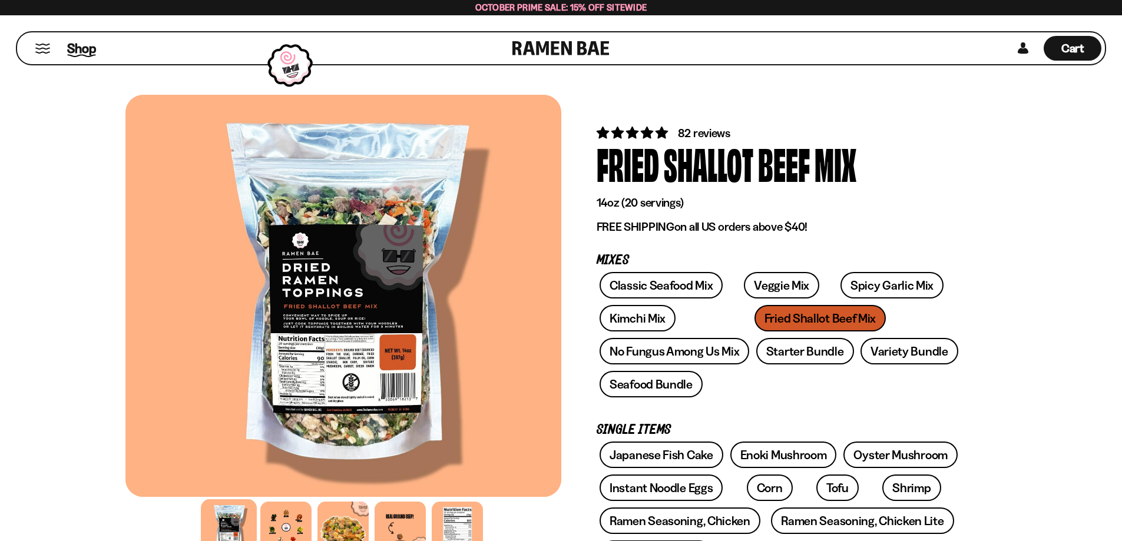
click at [77, 48] on span "Shop" at bounding box center [81, 48] width 29 height 18
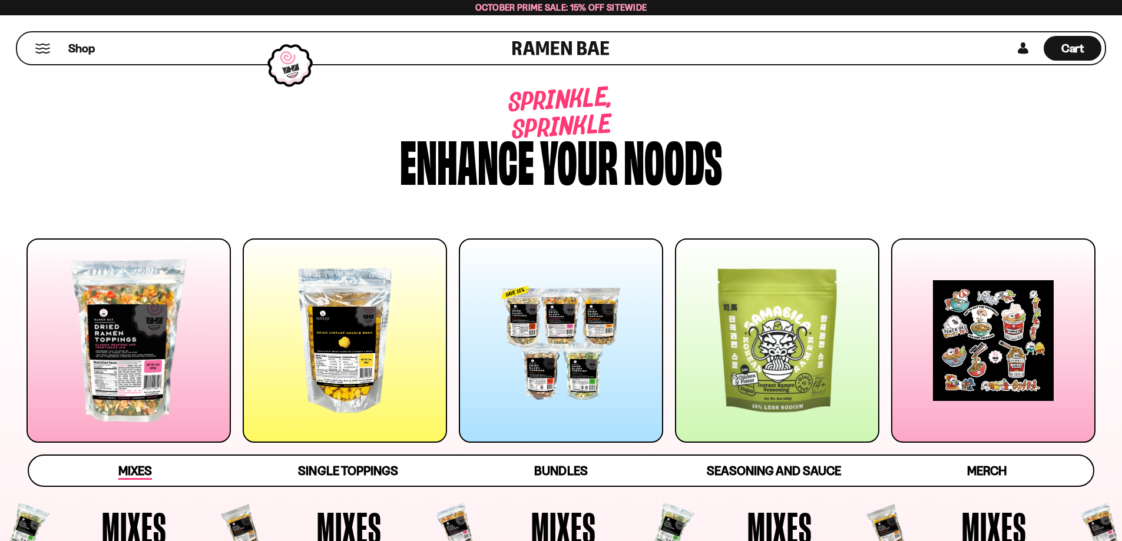
click at [143, 471] on span "Mixes" at bounding box center [135, 471] width 34 height 16
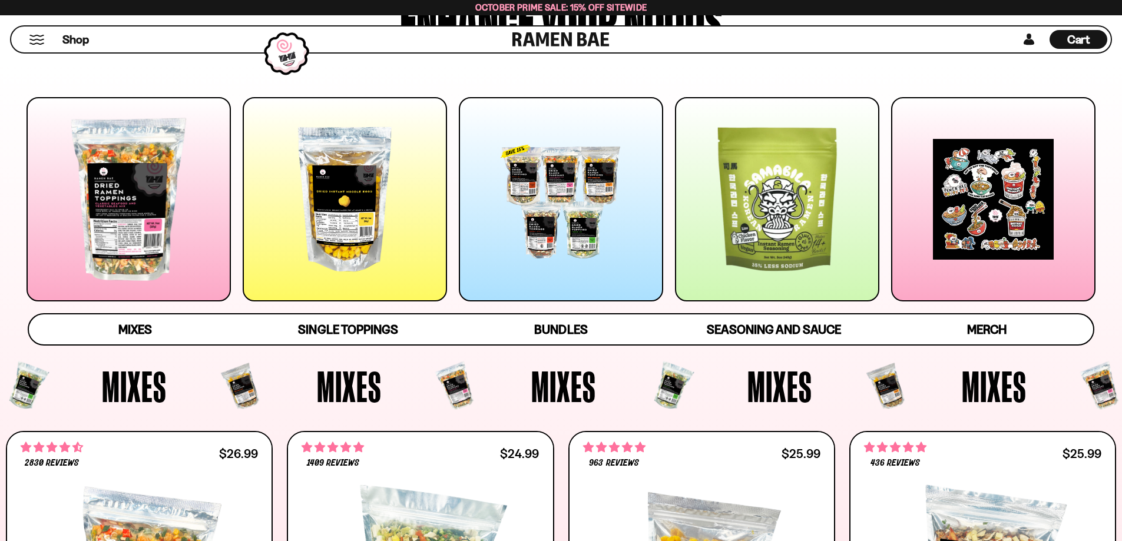
scroll to position [177, 0]
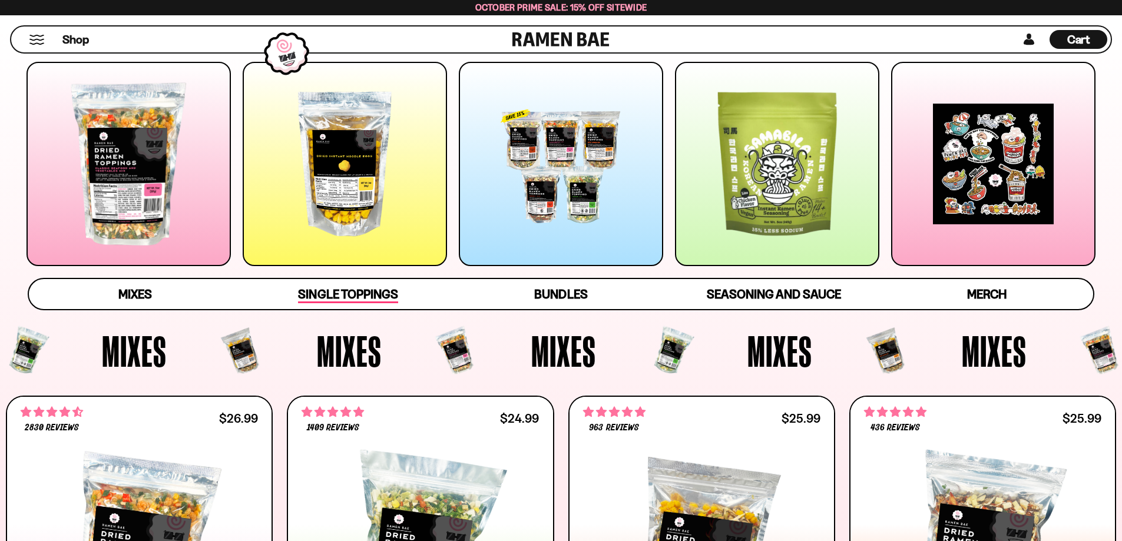
click at [368, 294] on span "Single Toppings" at bounding box center [348, 295] width 100 height 16
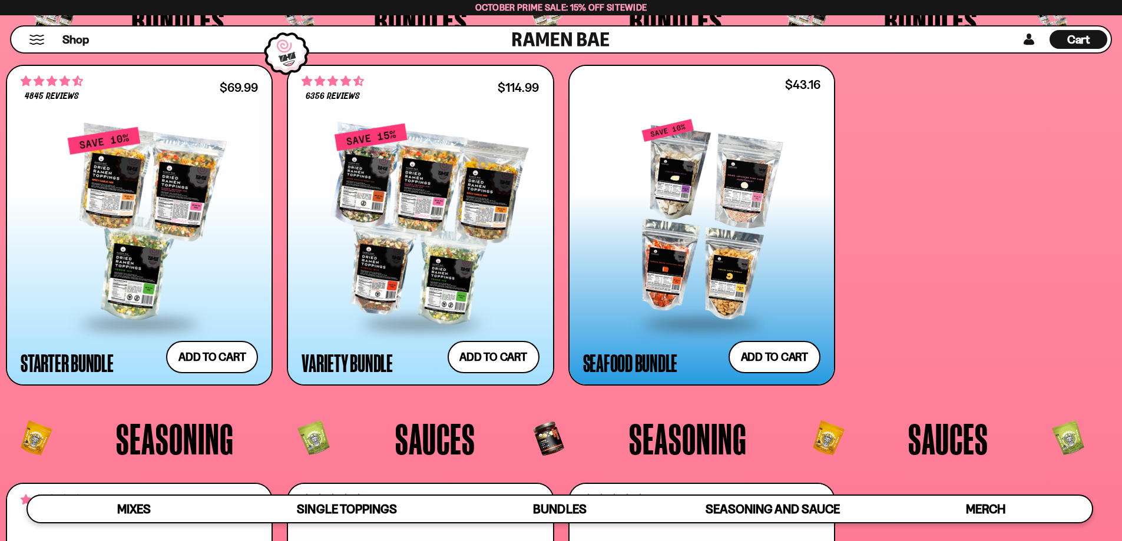
scroll to position [3022, 0]
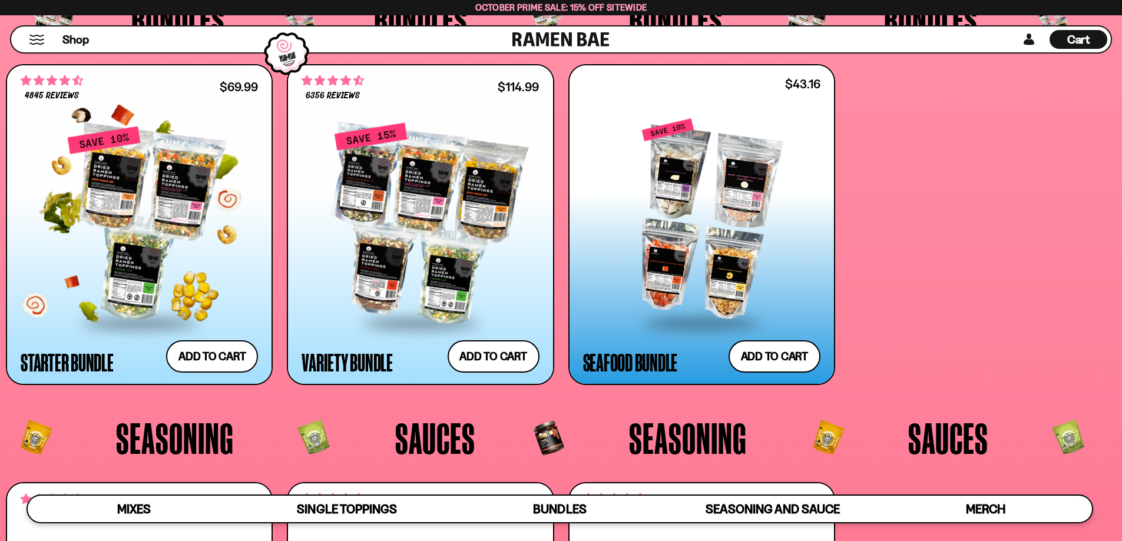
click at [127, 250] on div at bounding box center [139, 223] width 237 height 197
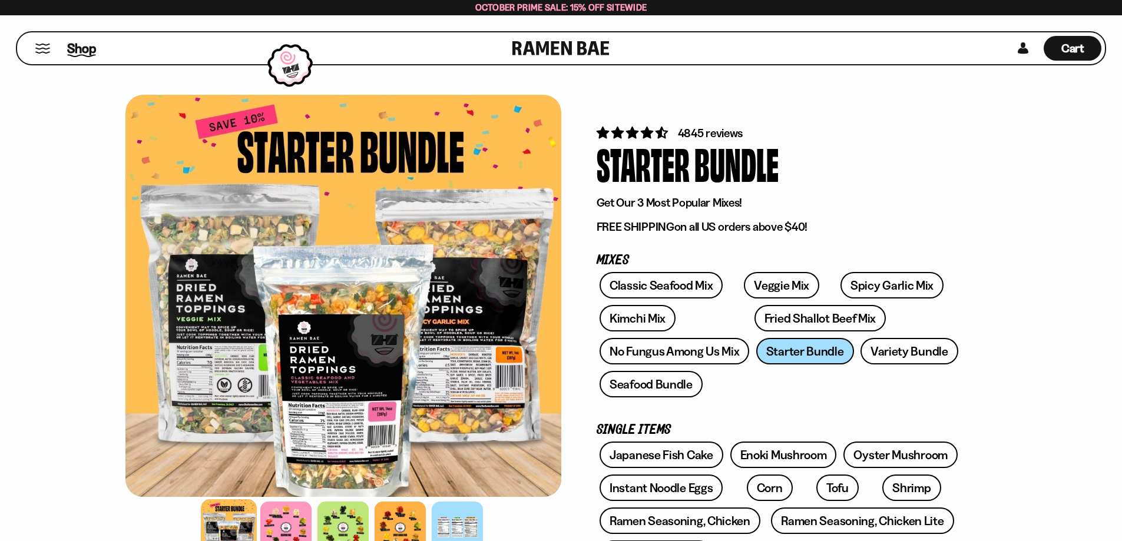
click at [80, 47] on span "Shop" at bounding box center [81, 48] width 29 height 18
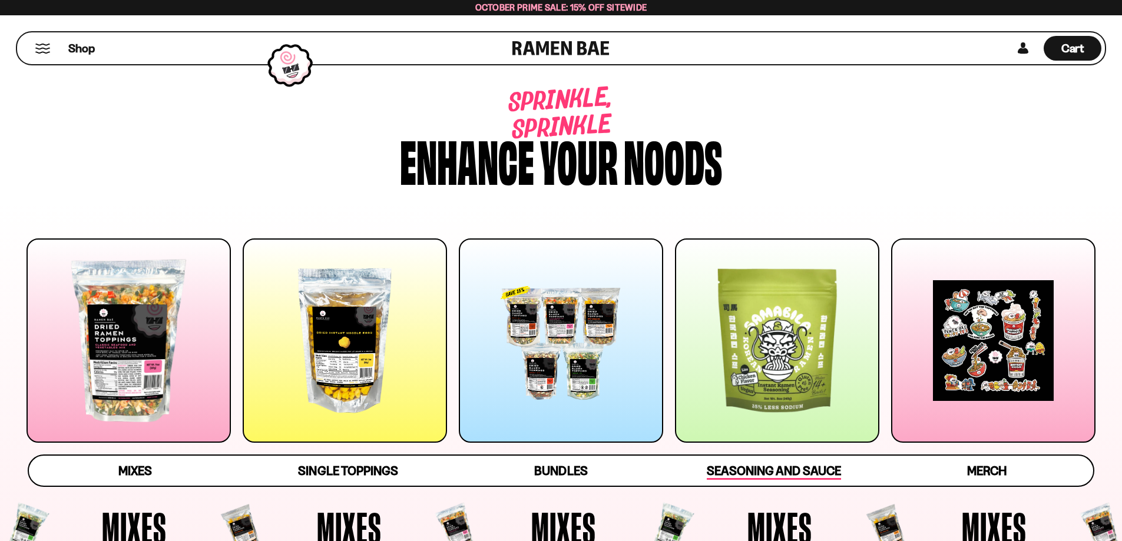
click at [776, 475] on span "Seasoning and Sauce" at bounding box center [774, 471] width 134 height 16
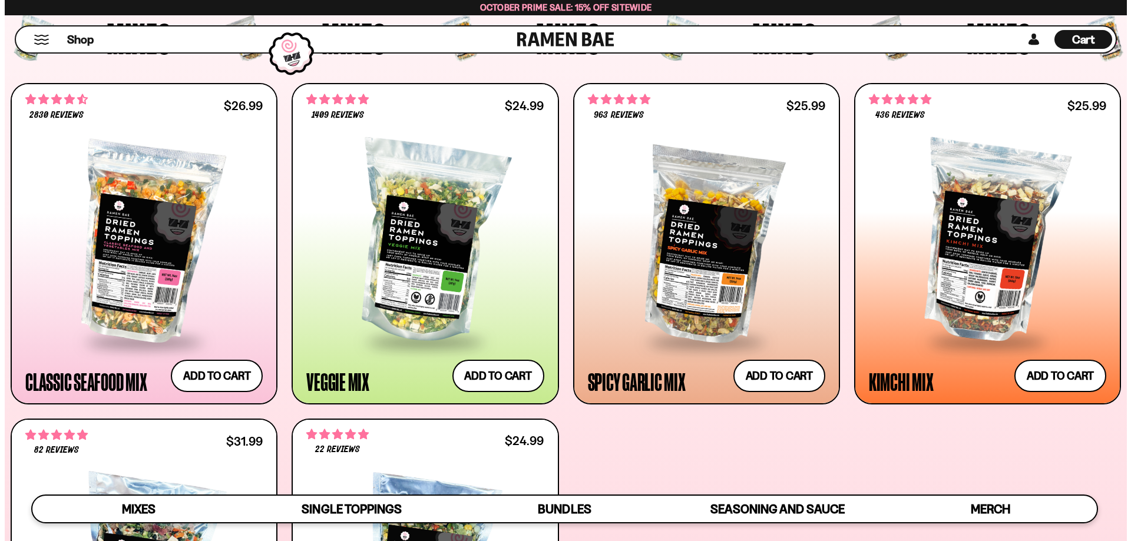
scroll to position [548, 0]
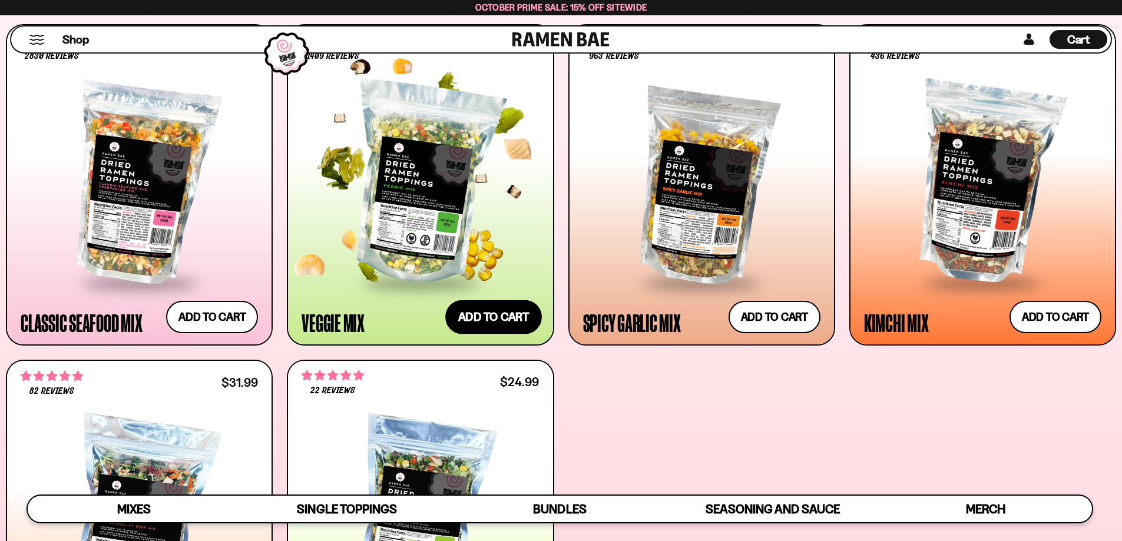
click at [479, 313] on button "Add to cart Add ― Regular price $24.99 Regular price Sale price $24.99 Unit pri…" at bounding box center [493, 317] width 97 height 34
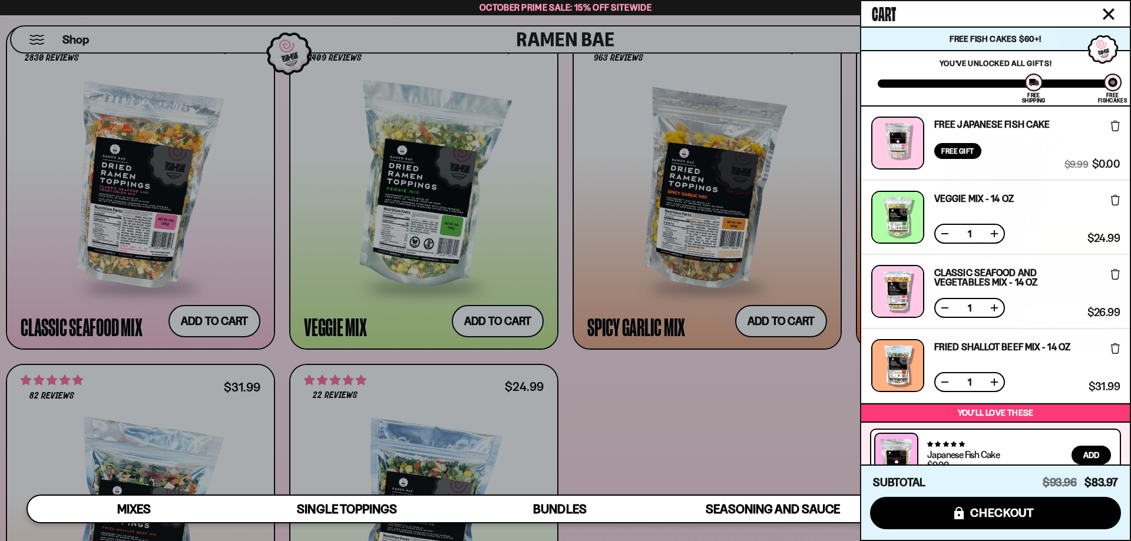
scroll to position [141, 0]
